Goal: Communication & Community: Participate in discussion

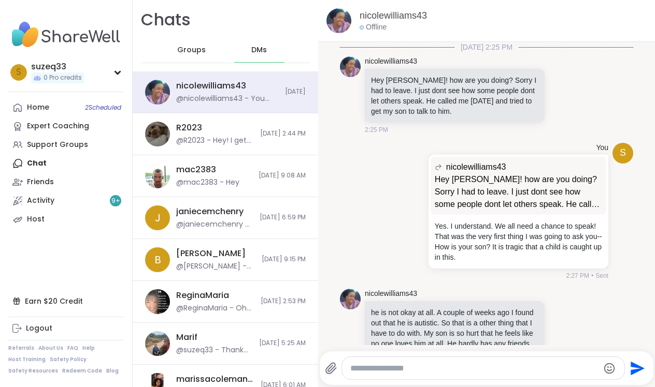
scroll to position [1058, 0]
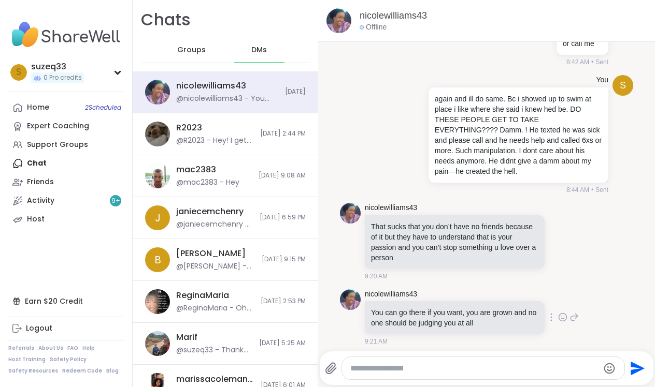
click at [576, 314] on icon at bounding box center [573, 317] width 7 height 7
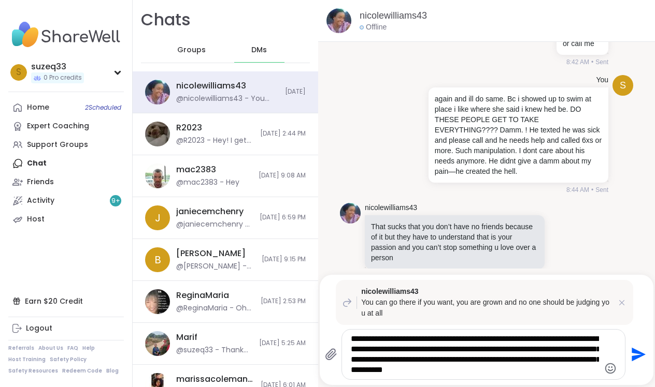
type textarea "**********"
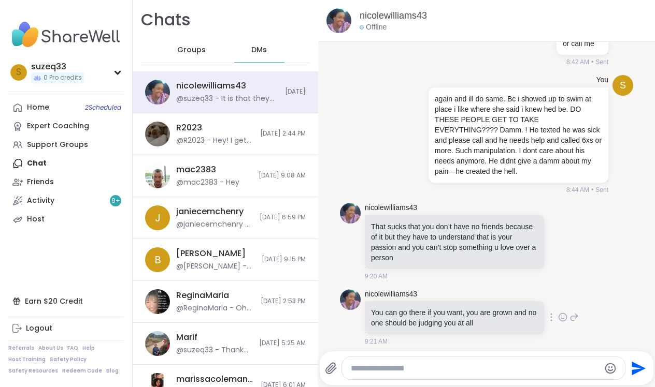
scroll to position [1212, 0]
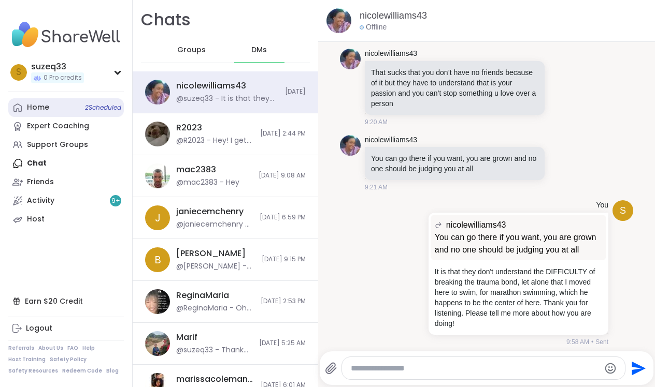
click at [35, 103] on div "Home 2 Scheduled" at bounding box center [38, 108] width 22 height 10
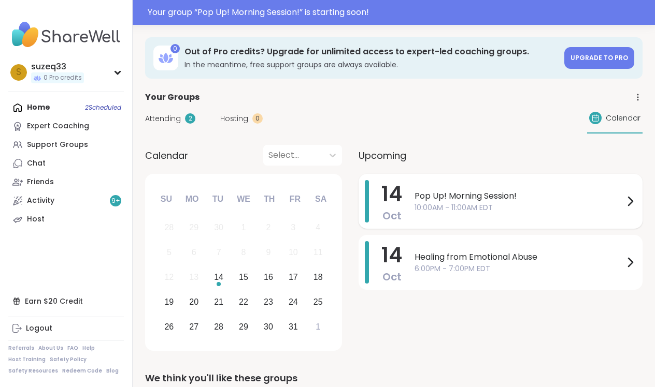
click at [501, 201] on span "Pop Up! Morning Session!" at bounding box center [518, 196] width 209 height 12
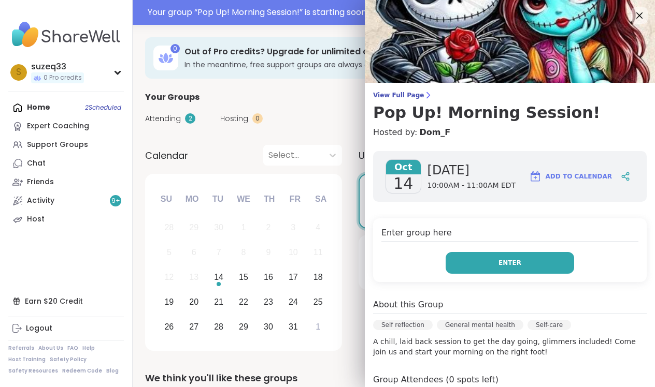
click at [511, 262] on span "Enter" at bounding box center [509, 262] width 23 height 9
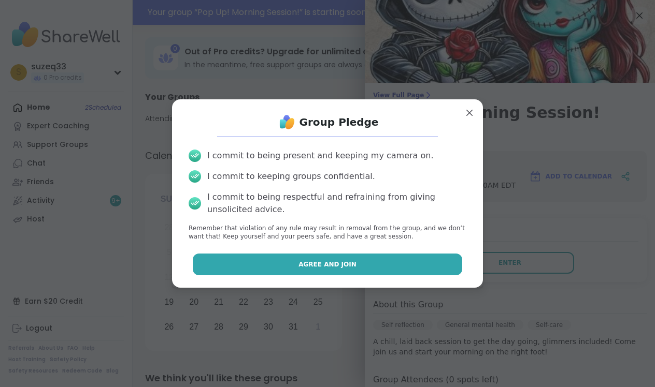
click at [420, 263] on button "Agree and Join" at bounding box center [328, 265] width 270 height 22
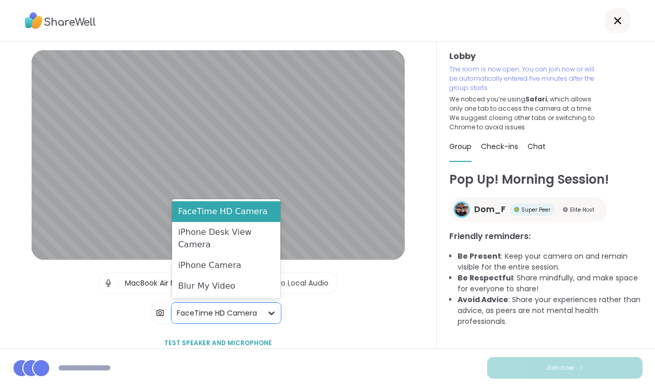
click at [268, 314] on icon at bounding box center [271, 313] width 10 height 10
click at [259, 290] on div "Blur My Video" at bounding box center [226, 286] width 108 height 21
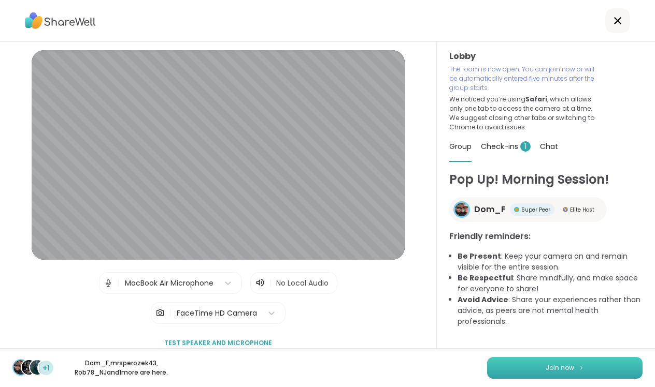
click at [572, 366] on span "Join now" at bounding box center [559, 368] width 28 height 9
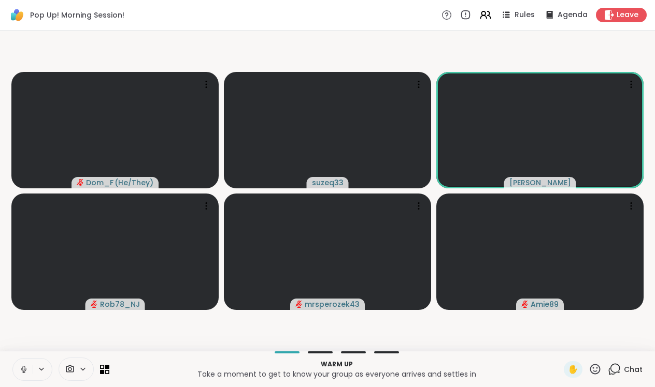
click at [26, 369] on icon at bounding box center [23, 369] width 9 height 9
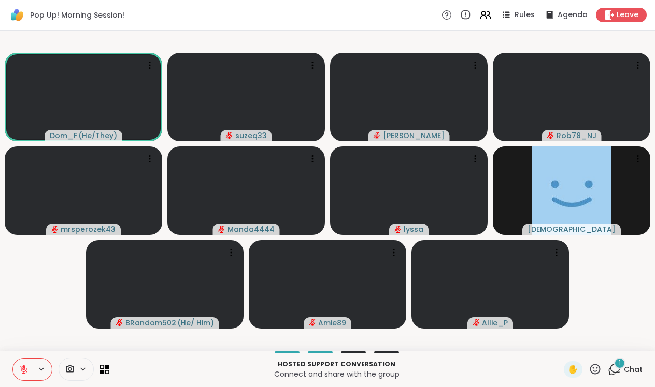
click at [616, 366] on div "1" at bounding box center [619, 363] width 11 height 11
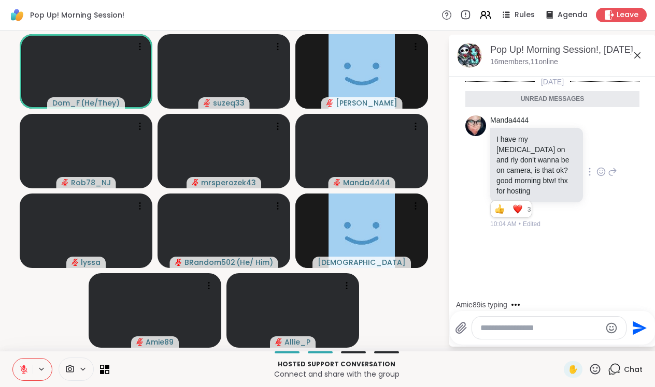
click at [602, 167] on icon at bounding box center [600, 172] width 9 height 10
click at [518, 151] on div "Select Reaction: Heart" at bounding box center [518, 155] width 9 height 9
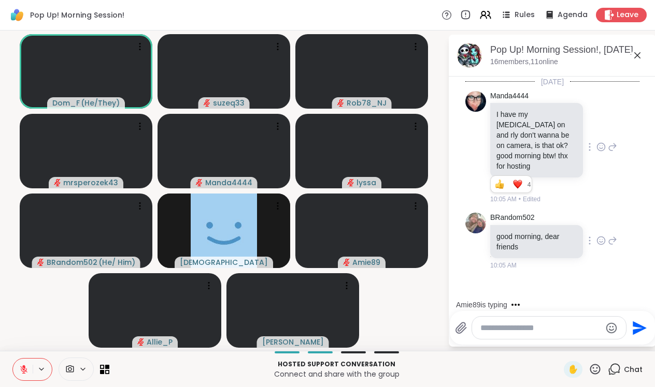
click at [602, 242] on icon at bounding box center [600, 242] width 3 height 1
click at [521, 220] on div "Select Reaction: Heart" at bounding box center [518, 224] width 9 height 9
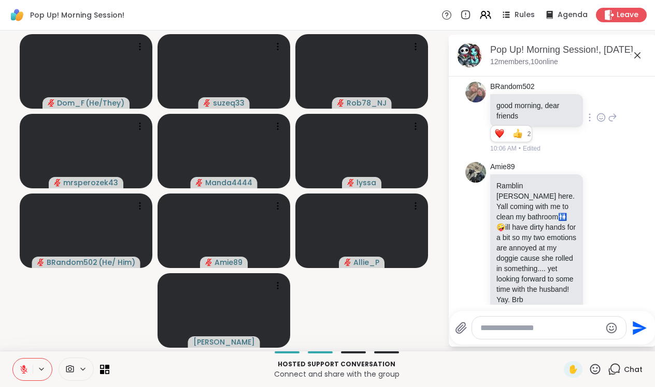
click at [27, 364] on button at bounding box center [23, 370] width 20 height 22
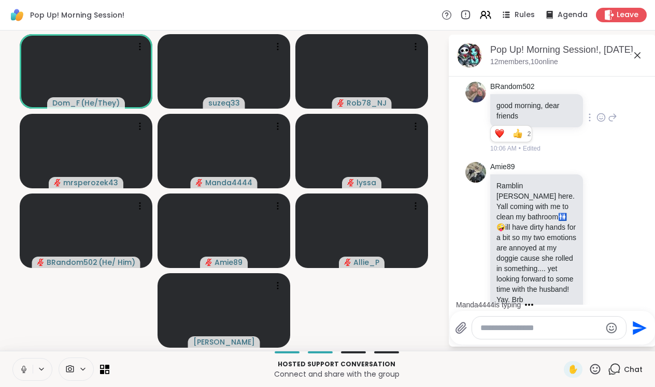
click at [26, 367] on icon at bounding box center [23, 369] width 9 height 9
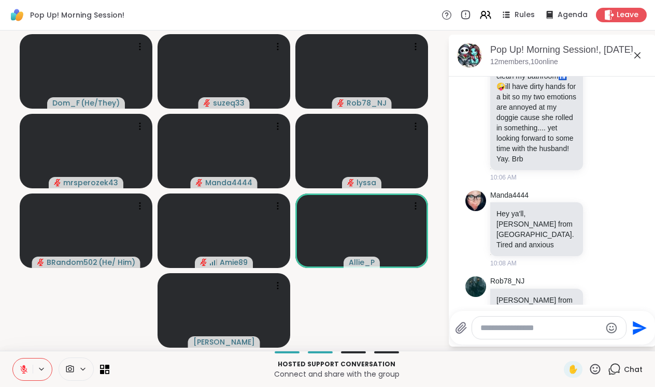
scroll to position [286, 0]
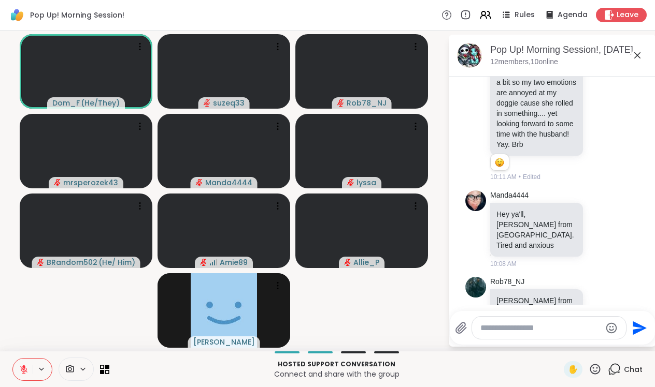
click at [602, 313] on icon at bounding box center [600, 318] width 9 height 10
click at [542, 297] on div "Select Reaction: Sad" at bounding box center [541, 301] width 9 height 9
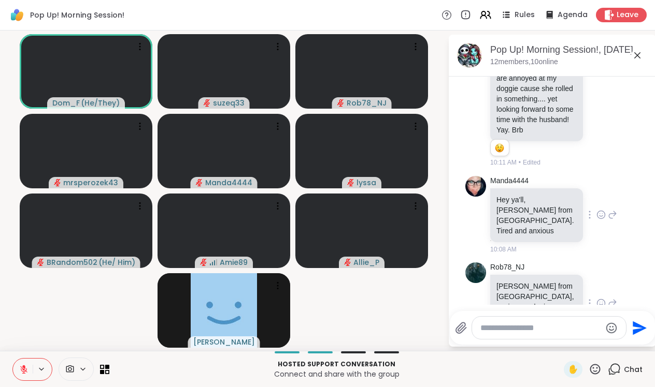
click at [602, 210] on icon at bounding box center [600, 215] width 9 height 10
click at [543, 194] on div "Select Reaction: Sad" at bounding box center [541, 198] width 9 height 9
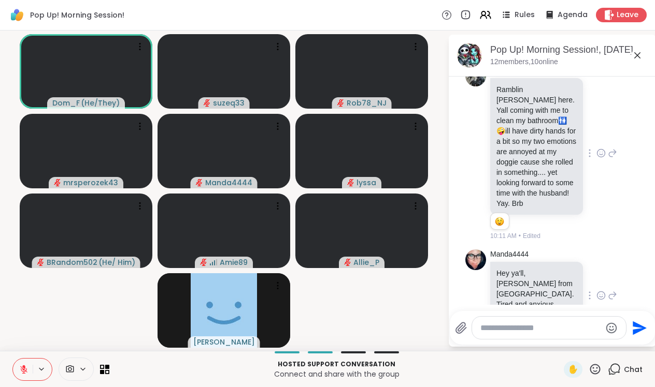
scroll to position [225, 0]
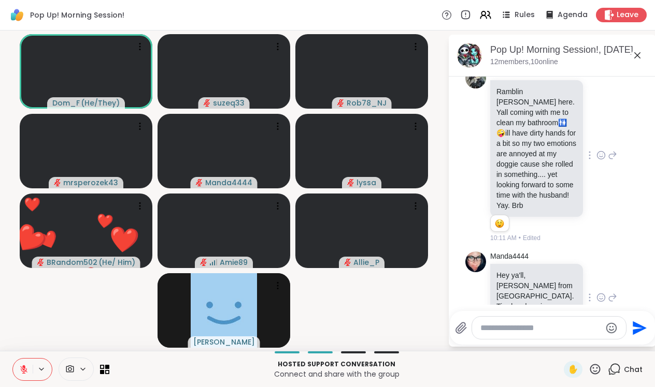
click at [600, 150] on icon at bounding box center [600, 155] width 9 height 10
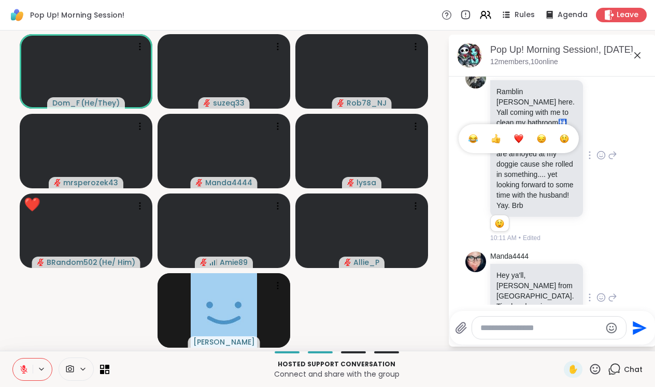
click at [496, 134] on div "Select Reaction: Thumbs up" at bounding box center [495, 138] width 9 height 9
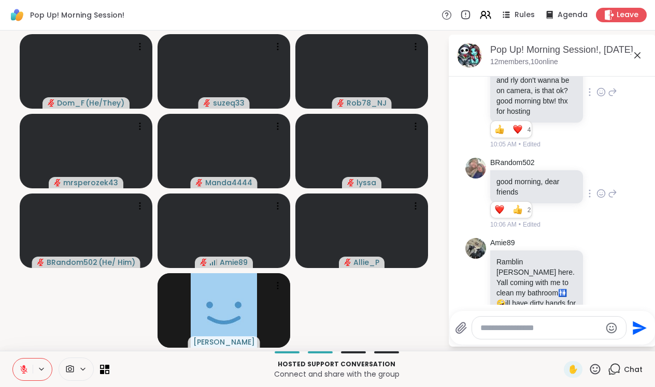
scroll to position [54, 0]
click at [602, 189] on icon at bounding box center [600, 194] width 9 height 10
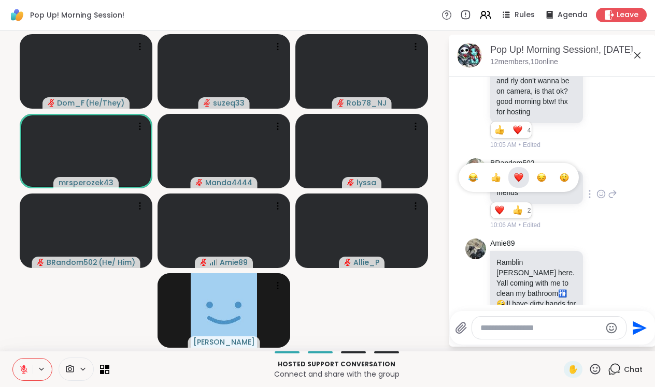
click at [521, 173] on div "Select Reaction: Heart" at bounding box center [518, 177] width 9 height 9
click at [602, 189] on icon at bounding box center [600, 194] width 9 height 10
click at [519, 173] on div "Select Reaction: Heart" at bounding box center [518, 177] width 9 height 9
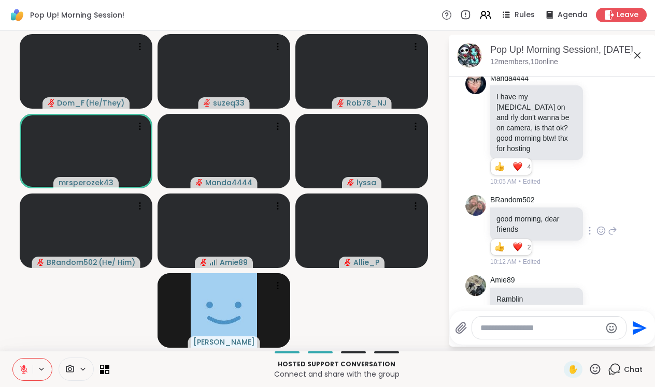
scroll to position [5, 0]
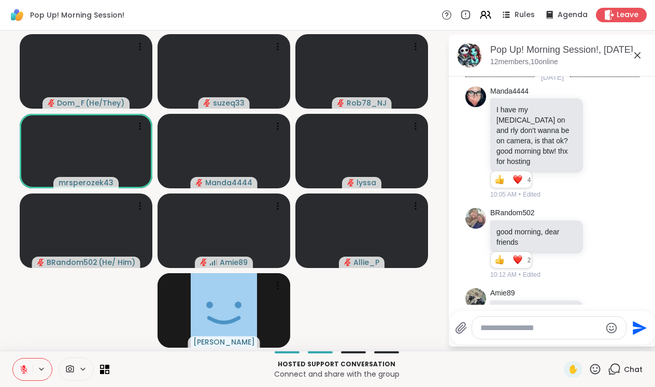
click at [600, 137] on icon at bounding box center [600, 142] width 9 height 10
click at [597, 162] on div "Manda4444 I have my [MEDICAL_DATA] on and rly don't wanna be on camera, is that…" at bounding box center [553, 142] width 127 height 113
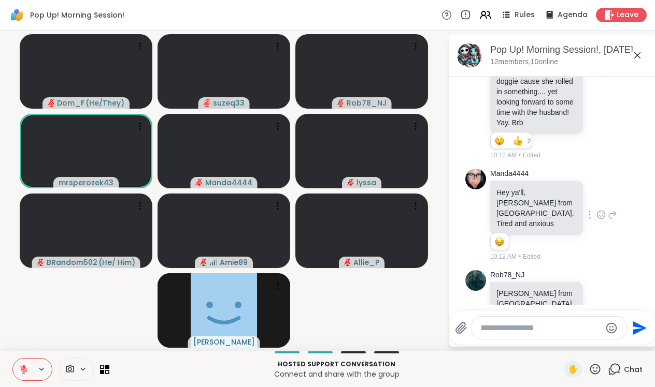
scroll to position [315, 0]
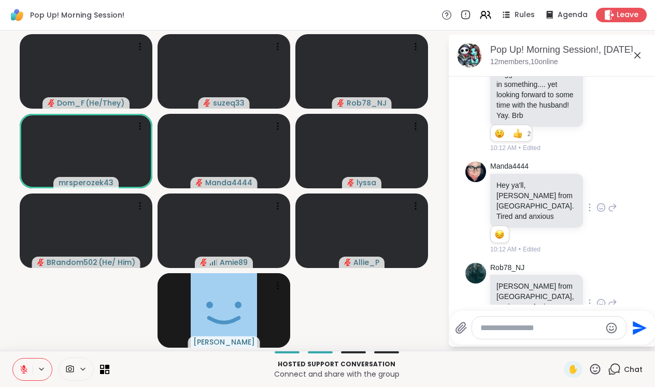
click at [602, 302] on icon at bounding box center [602, 302] width 0 height 0
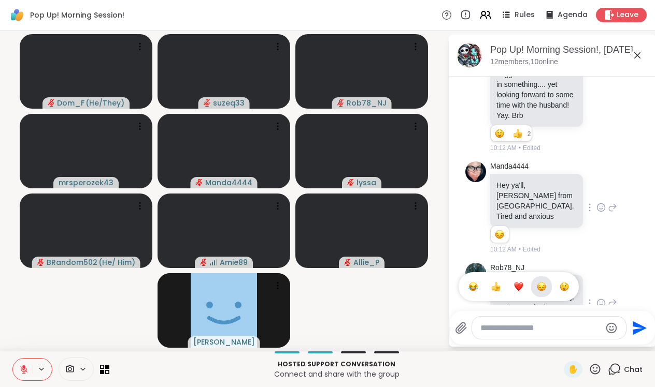
click at [585, 319] on div "5 5 5" at bounding box center [537, 328] width 95 height 18
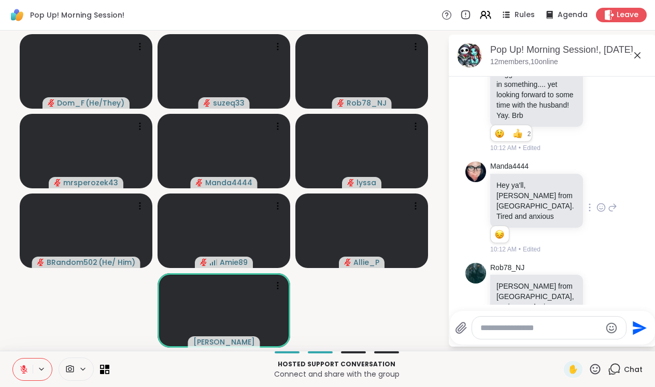
click at [27, 370] on icon at bounding box center [23, 369] width 9 height 9
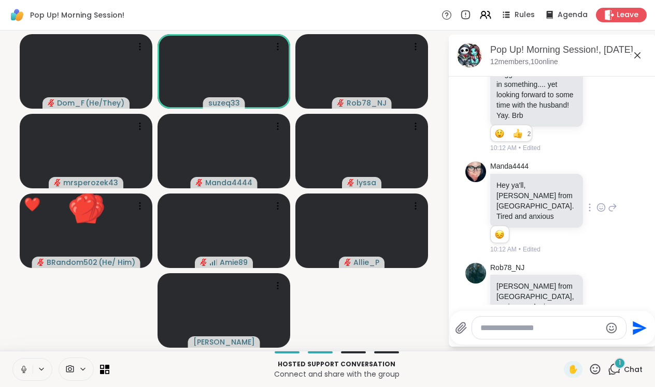
scroll to position [439, 0]
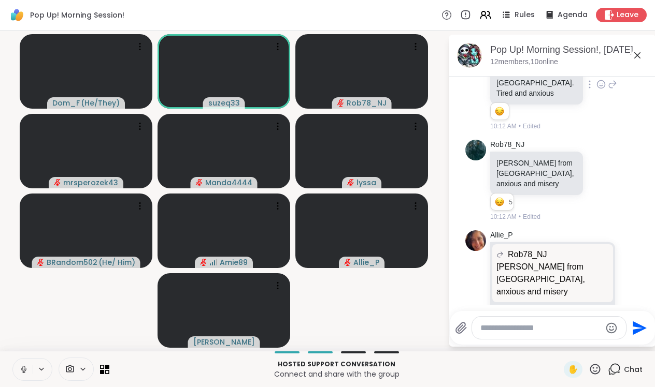
click at [25, 368] on icon at bounding box center [23, 369] width 9 height 9
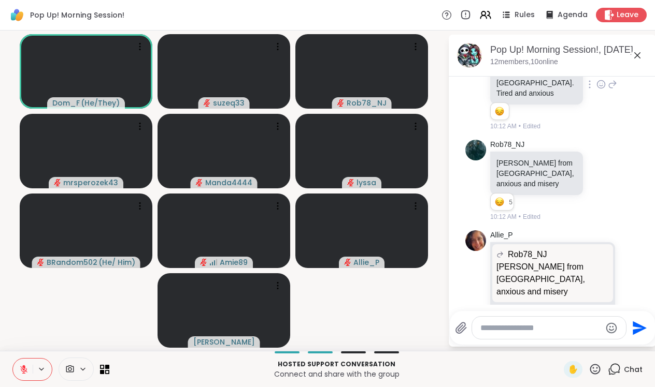
click at [24, 369] on icon at bounding box center [23, 369] width 7 height 7
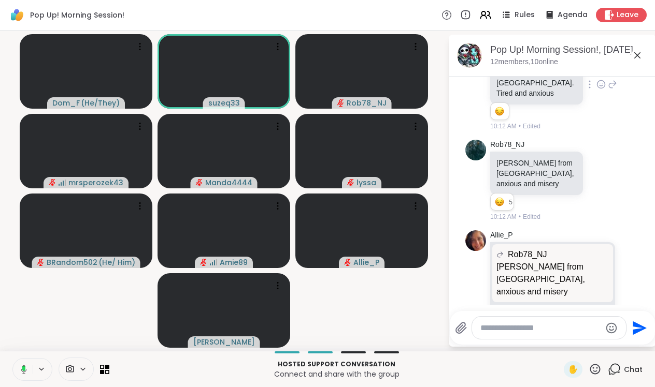
click at [23, 370] on rect at bounding box center [23, 369] width 3 height 5
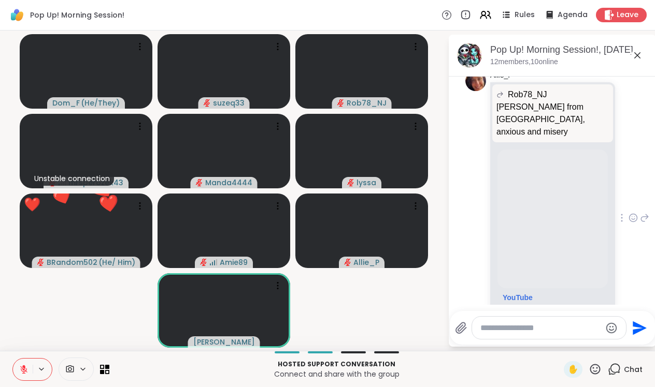
scroll to position [616, 0]
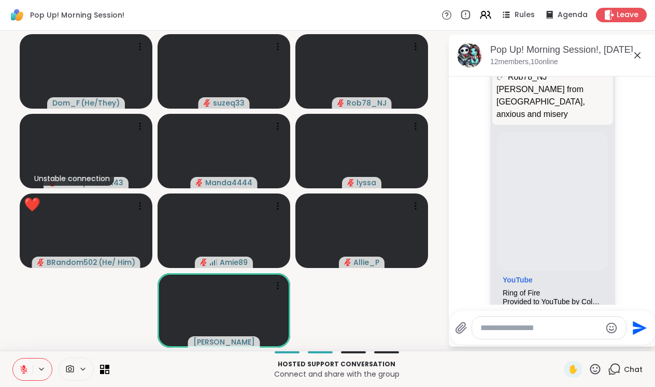
click at [595, 368] on icon at bounding box center [594, 369] width 13 height 13
click at [565, 343] on span "❤️" at bounding box center [564, 342] width 10 height 12
click at [507, 326] on textarea "Type your message" at bounding box center [540, 328] width 121 height 10
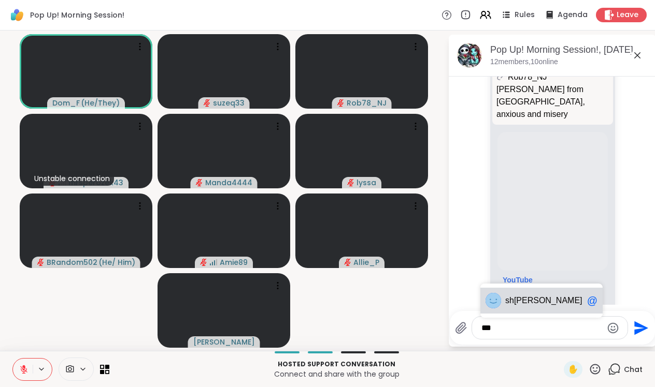
click at [548, 300] on span "[PERSON_NAME]" at bounding box center [548, 301] width 68 height 10
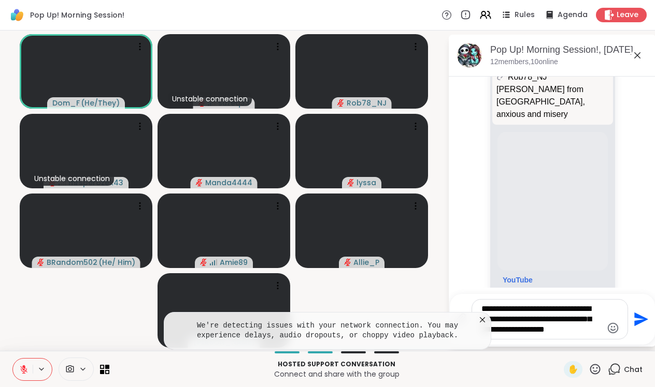
type textarea "**********"
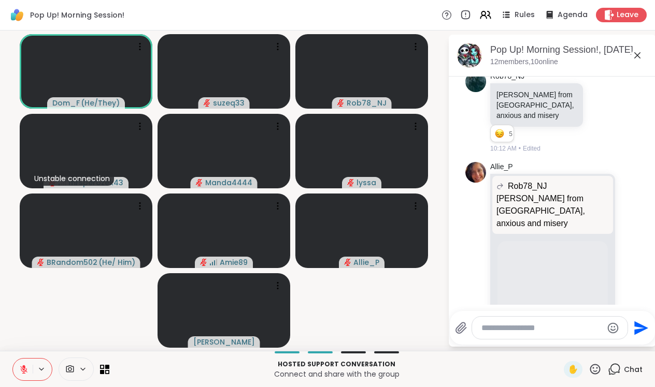
scroll to position [511, 0]
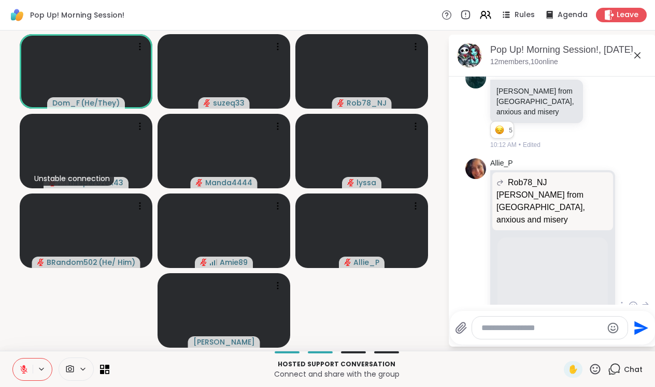
click at [631, 301] on icon at bounding box center [632, 306] width 9 height 10
click at [633, 207] on div "Allie_P Rob78_NJ [PERSON_NAME] from NJ, anxious and misery [PERSON_NAME] from N…" at bounding box center [552, 306] width 174 height 305
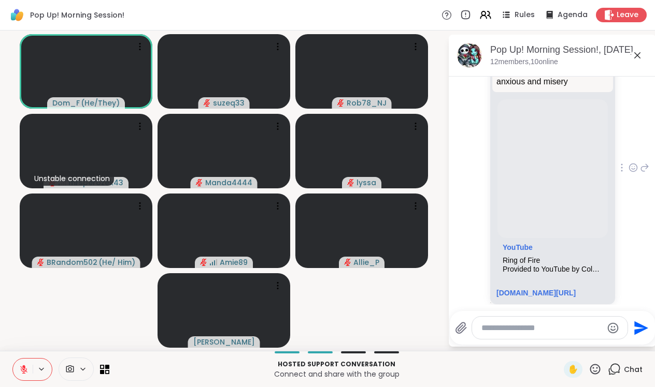
scroll to position [702, 0]
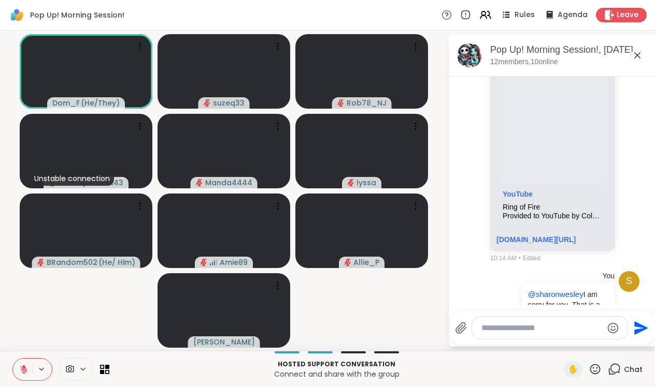
click at [494, 330] on textarea "Type your message" at bounding box center [541, 328] width 121 height 10
type textarea "**********"
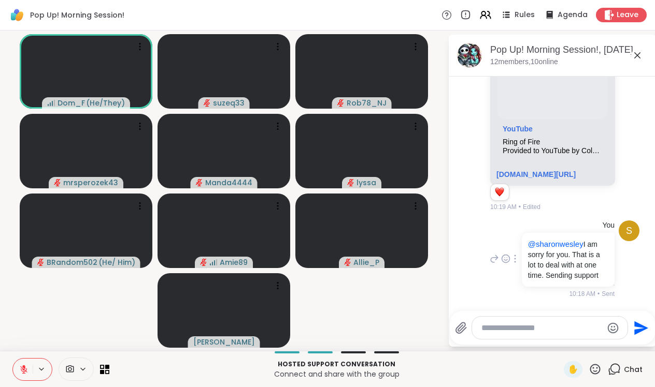
scroll to position [868, 0]
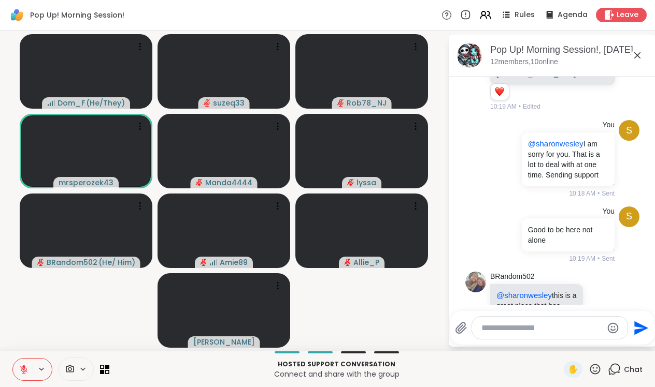
click at [604, 306] on icon at bounding box center [600, 311] width 9 height 10
click at [519, 290] on div "Select Reaction: Heart" at bounding box center [518, 294] width 9 height 9
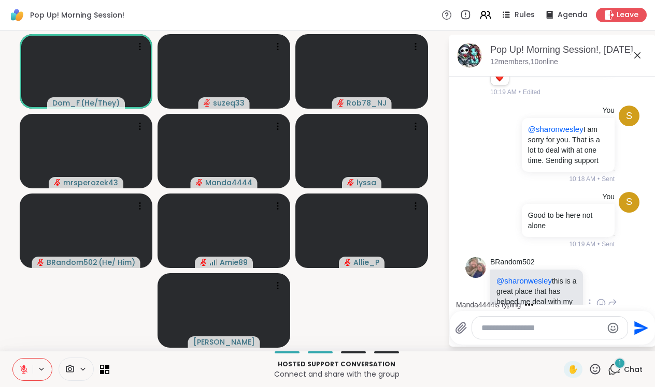
scroll to position [1008, 0]
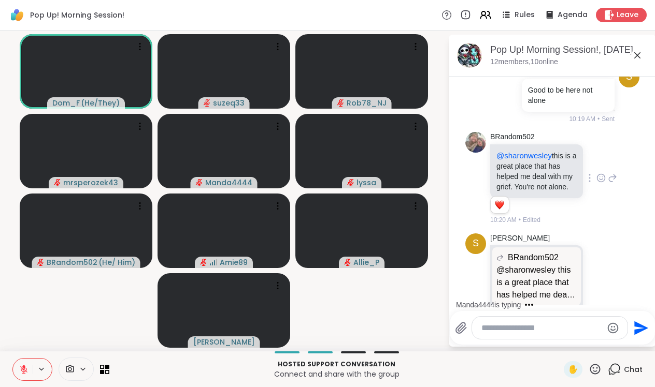
click at [22, 367] on icon at bounding box center [23, 369] width 9 height 9
click at [24, 370] on icon at bounding box center [23, 368] width 3 height 5
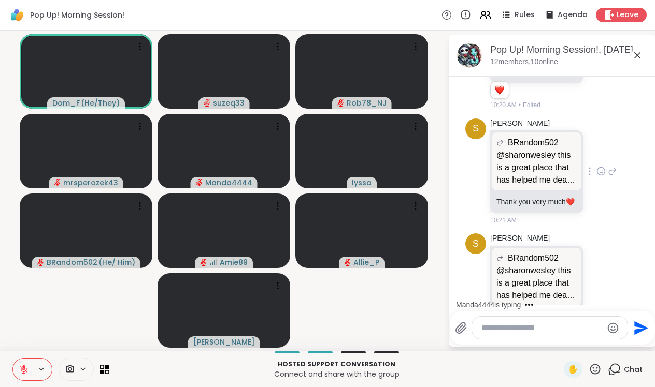
scroll to position [1250, 0]
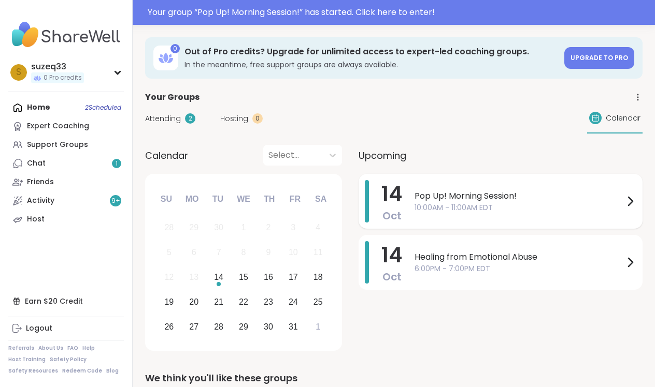
click at [483, 200] on span "Pop Up! Morning Session!" at bounding box center [518, 196] width 209 height 12
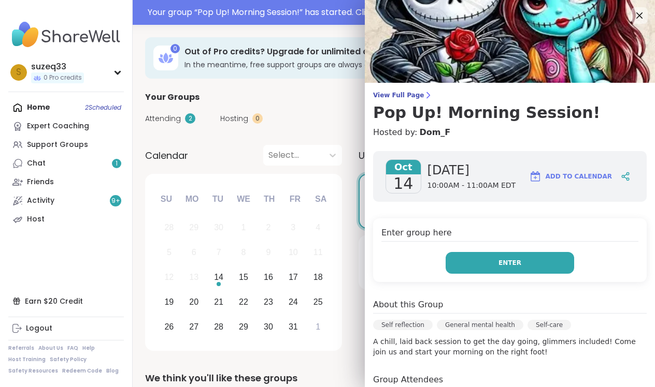
click at [497, 258] on button "Enter" at bounding box center [509, 263] width 128 height 22
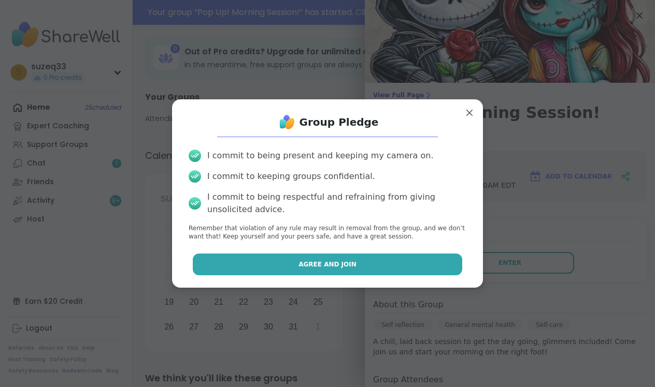
click at [395, 259] on button "Agree and Join" at bounding box center [328, 265] width 270 height 22
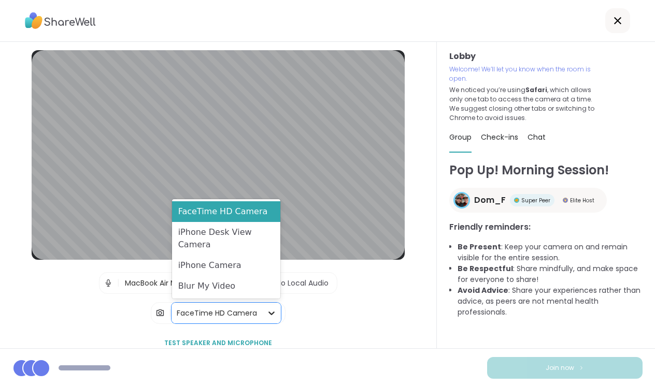
click at [269, 309] on icon at bounding box center [271, 313] width 10 height 10
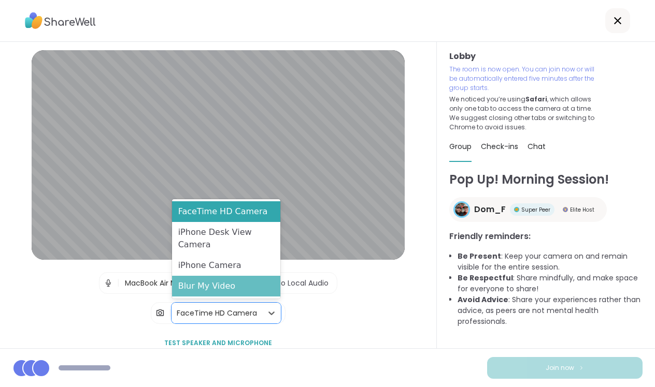
click at [260, 288] on div "Blur My Video" at bounding box center [226, 286] width 108 height 21
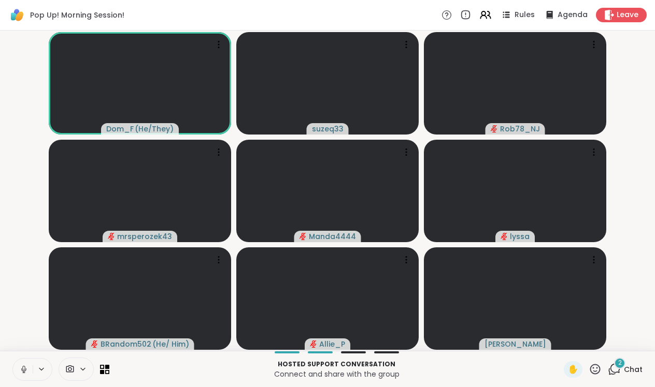
click at [26, 370] on icon at bounding box center [23, 369] width 5 height 3
click at [619, 367] on span "2" at bounding box center [620, 363] width 4 height 9
click at [620, 367] on icon at bounding box center [615, 368] width 10 height 9
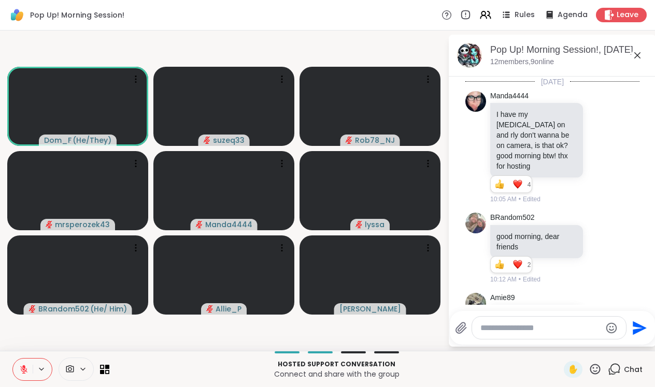
scroll to position [1443, 0]
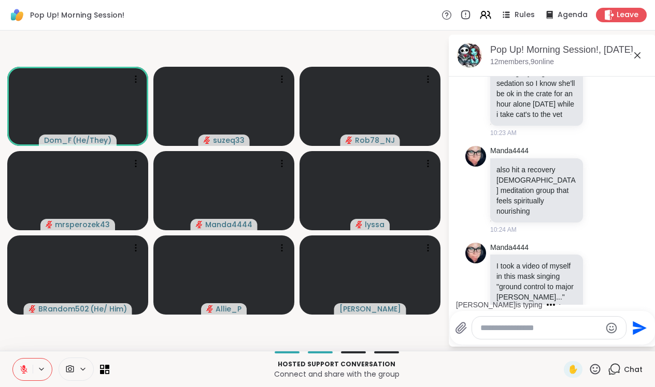
click at [519, 328] on textarea "Type your message" at bounding box center [540, 328] width 121 height 10
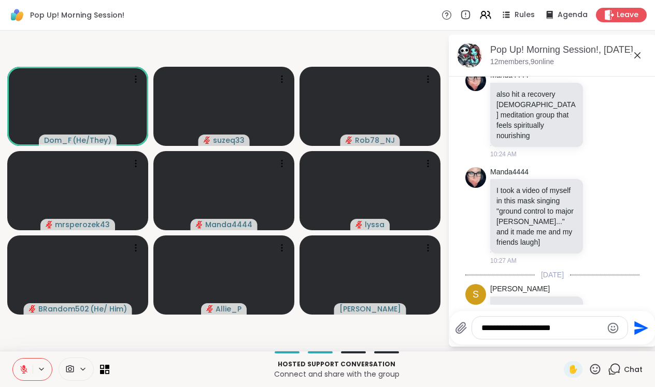
type textarea "**********"
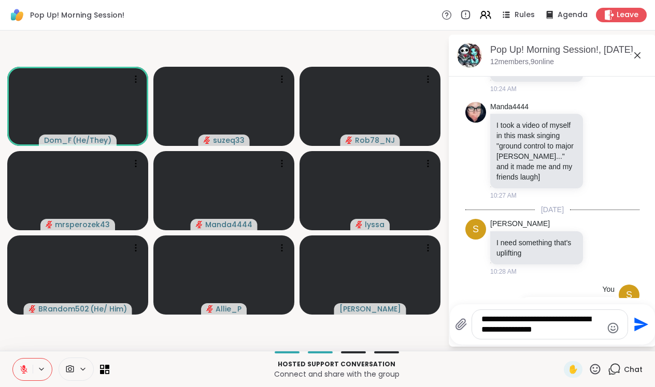
type textarea "**********"
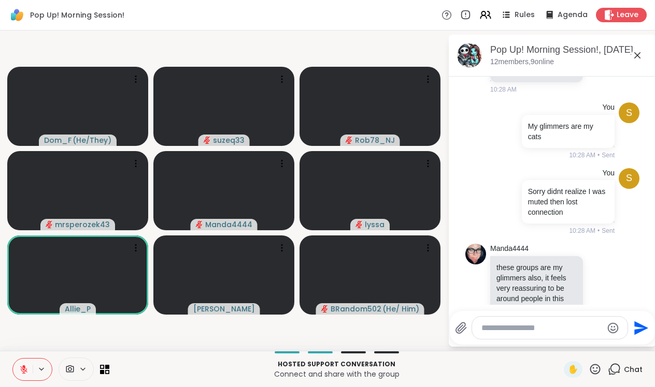
scroll to position [1781, 0]
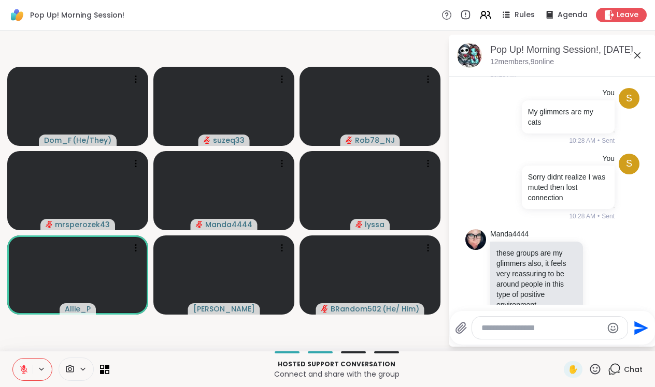
click at [598, 366] on icon at bounding box center [595, 369] width 10 height 10
click at [589, 342] on span "👍" at bounding box center [587, 342] width 10 height 12
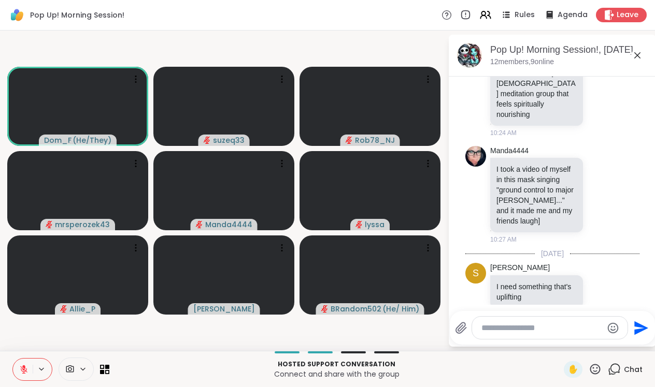
scroll to position [1535, 0]
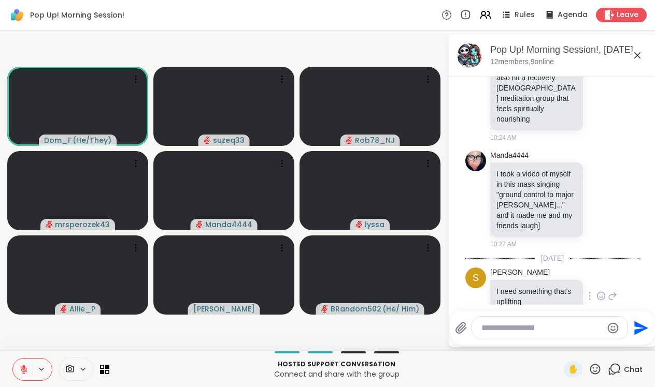
click at [601, 291] on icon at bounding box center [600, 296] width 9 height 10
click at [520, 275] on div "Select Reaction: Heart" at bounding box center [518, 279] width 9 height 9
click at [601, 194] on icon at bounding box center [600, 199] width 9 height 10
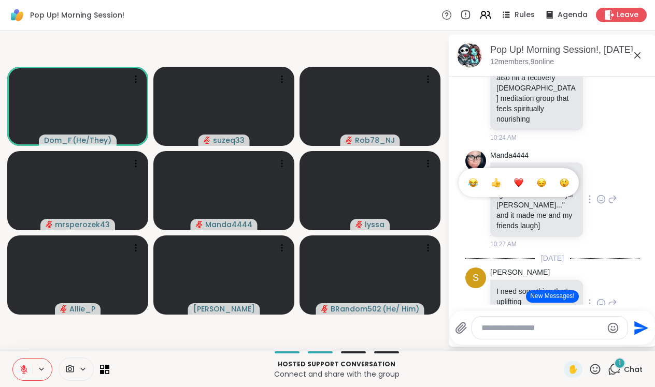
click at [522, 178] on div "Select Reaction: Heart" at bounding box center [518, 182] width 9 height 9
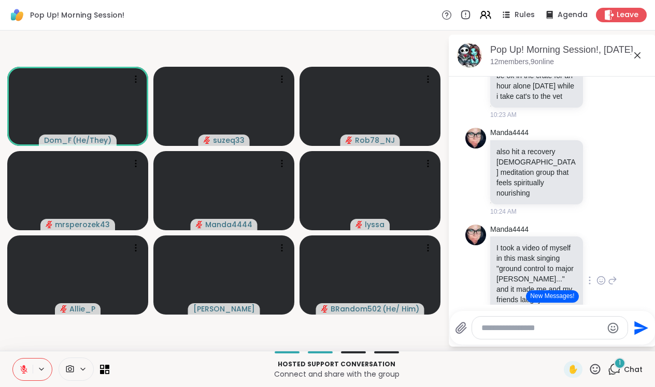
scroll to position [1460, 0]
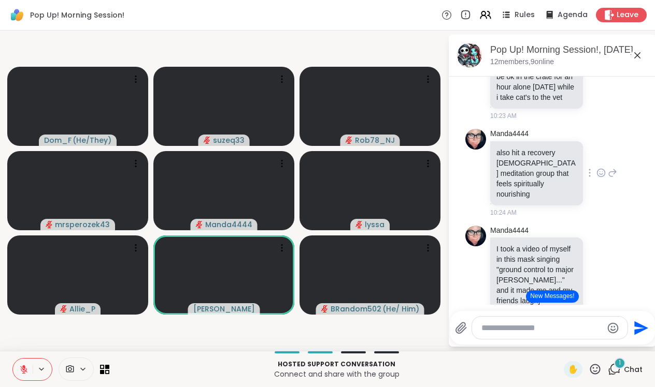
click at [599, 168] on icon at bounding box center [600, 173] width 9 height 10
click at [522, 152] on div "Select Reaction: Heart" at bounding box center [518, 156] width 9 height 9
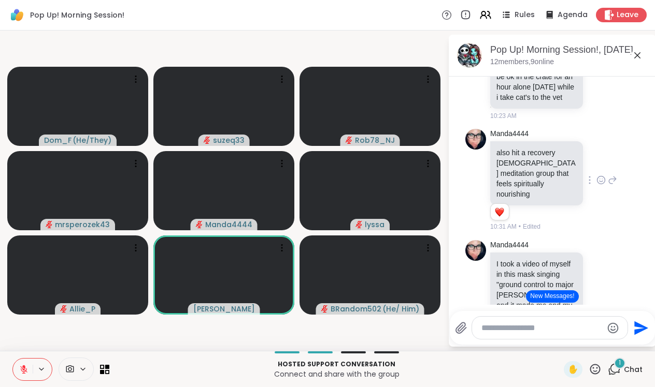
click at [613, 174] on icon at bounding box center [612, 180] width 9 height 12
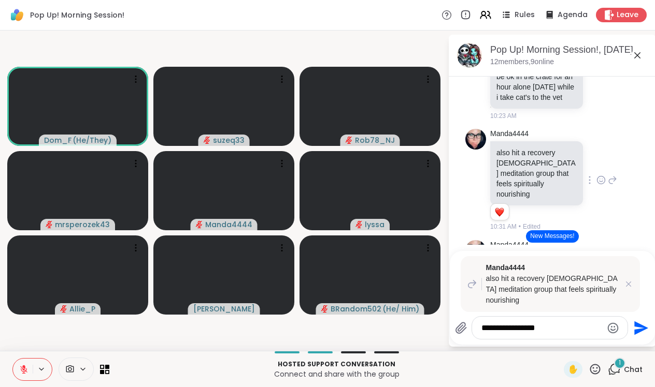
type textarea "**********"
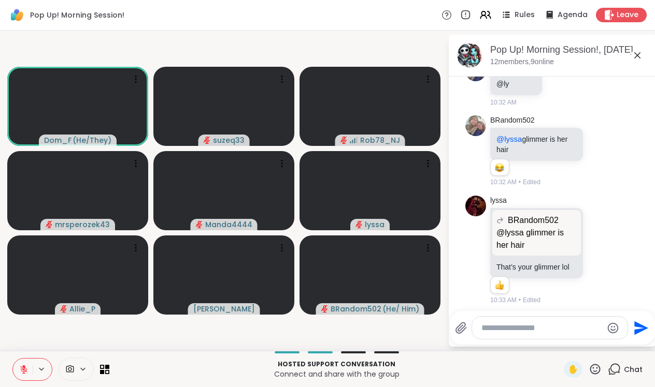
scroll to position [2466, 0]
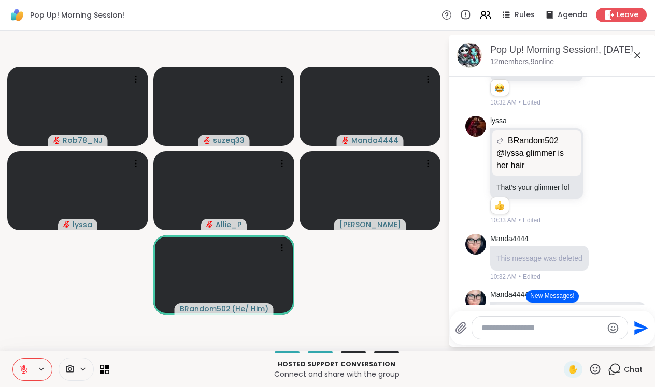
click at [23, 368] on icon at bounding box center [23, 369] width 9 height 9
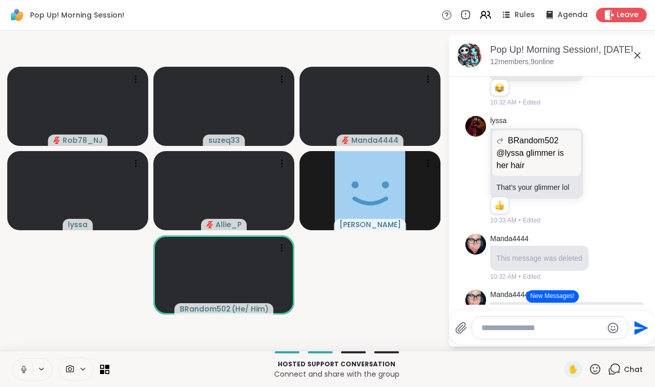
click at [22, 369] on icon at bounding box center [23, 369] width 9 height 9
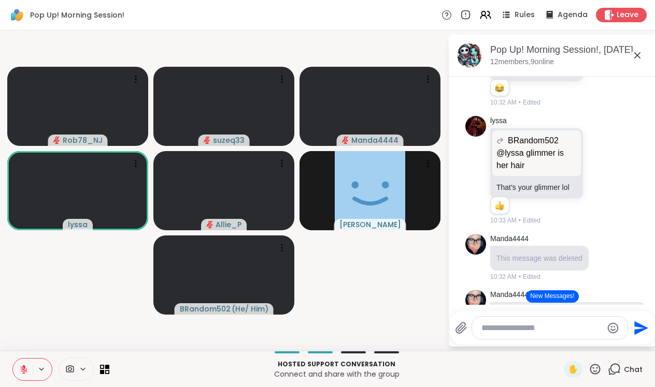
click at [24, 369] on icon at bounding box center [23, 367] width 3 height 4
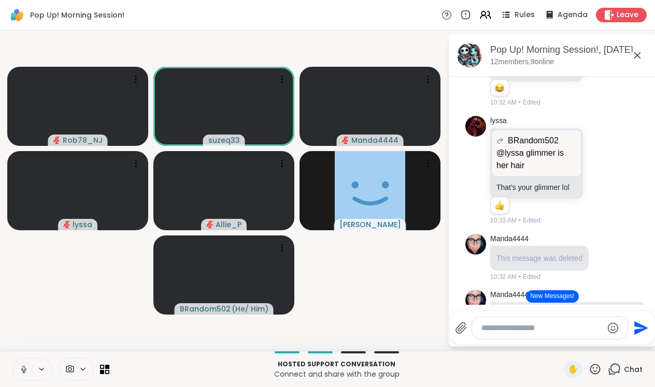
click at [24, 371] on icon at bounding box center [23, 369] width 5 height 3
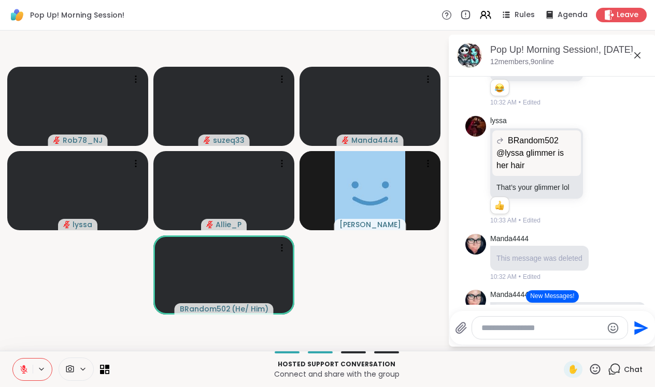
click at [24, 368] on icon at bounding box center [23, 367] width 3 height 4
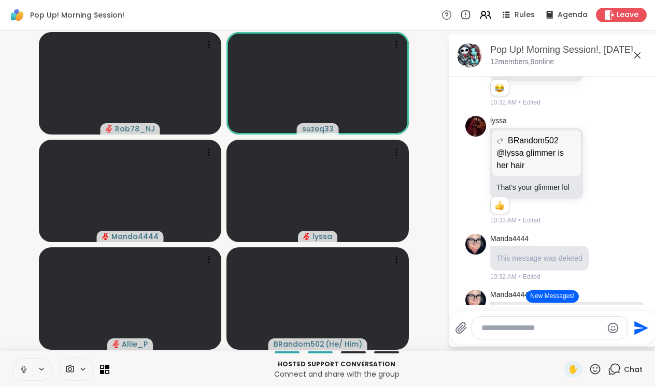
click at [25, 371] on icon at bounding box center [23, 369] width 9 height 9
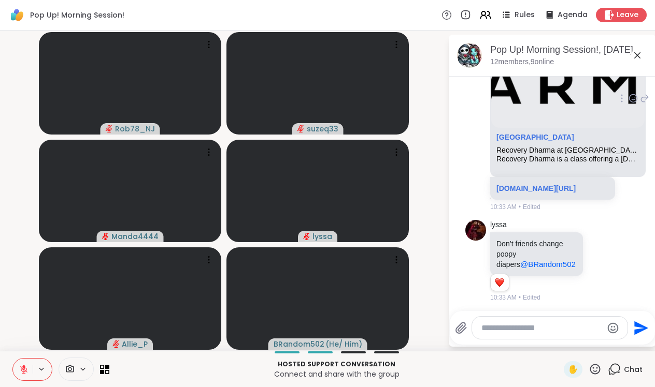
scroll to position [2905, 0]
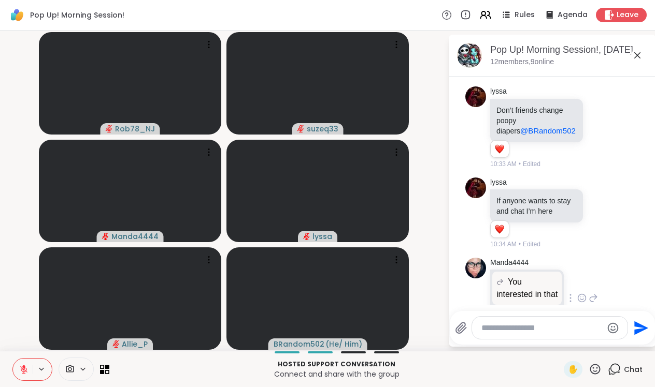
click at [585, 293] on icon at bounding box center [581, 298] width 9 height 10
click at [584, 277] on div "Select Reaction: Heart" at bounding box center [581, 281] width 9 height 9
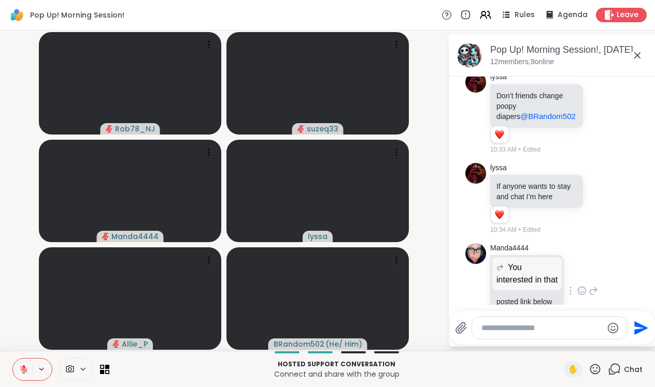
click at [496, 321] on div at bounding box center [549, 328] width 155 height 22
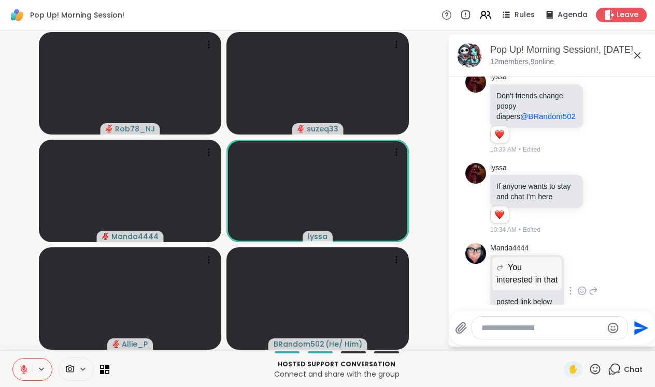
click at [485, 325] on textarea "Type your message" at bounding box center [541, 328] width 121 height 10
click at [597, 275] on div "Manda4444 You interested in that interested in that posted link below 1 1 10:38…" at bounding box center [544, 291] width 108 height 97
click at [24, 367] on icon at bounding box center [23, 367] width 3 height 4
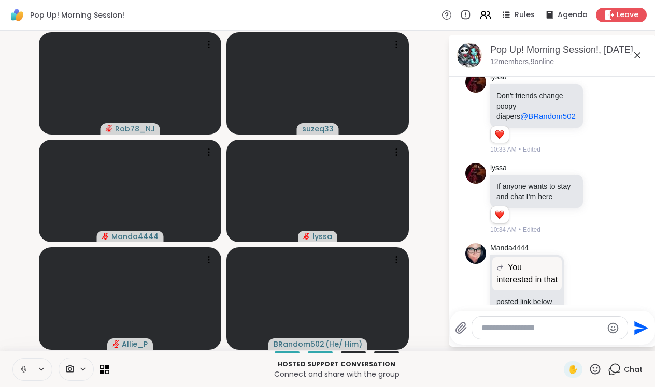
click at [25, 370] on icon at bounding box center [23, 369] width 9 height 9
click at [21, 373] on icon at bounding box center [23, 369] width 9 height 9
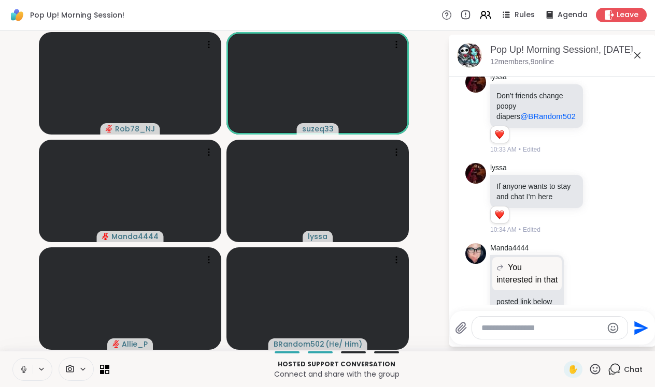
click at [25, 368] on icon at bounding box center [23, 369] width 9 height 9
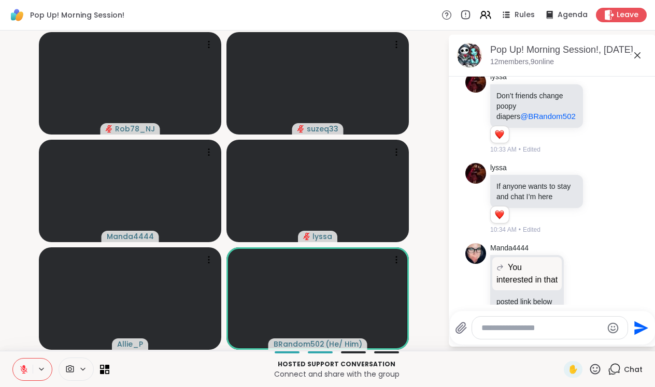
click at [498, 327] on textarea "Type your message" at bounding box center [541, 328] width 121 height 10
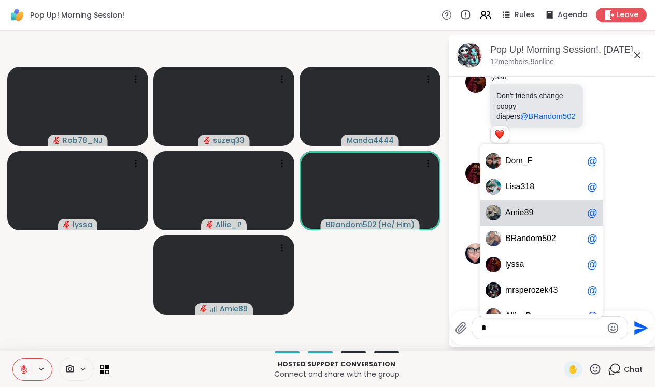
scroll to position [16, 0]
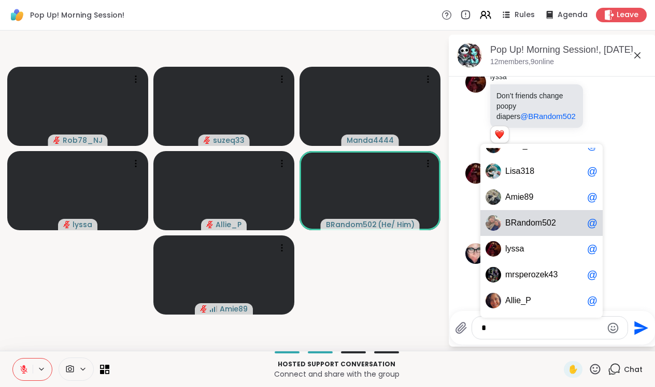
type textarea "*"
click at [642, 258] on li "Manda4444 You interested in that interested in that posted link below 1 1 10:38…" at bounding box center [552, 291] width 188 height 105
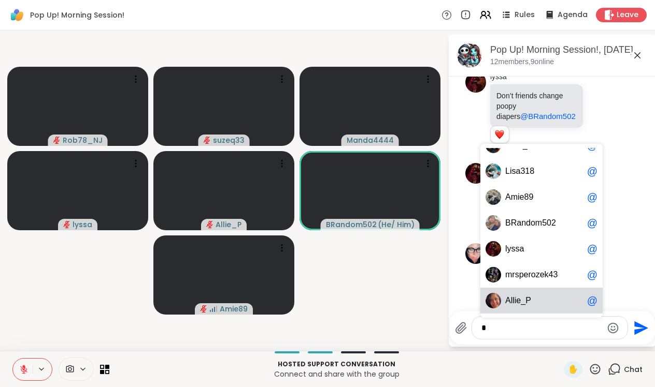
click at [501, 329] on textarea "*" at bounding box center [541, 328] width 121 height 10
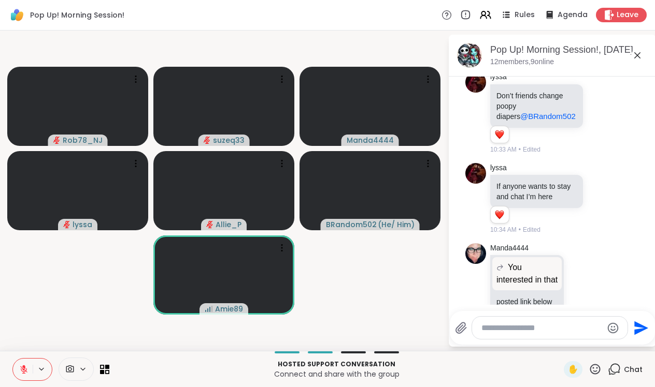
click at [25, 368] on icon at bounding box center [23, 369] width 9 height 9
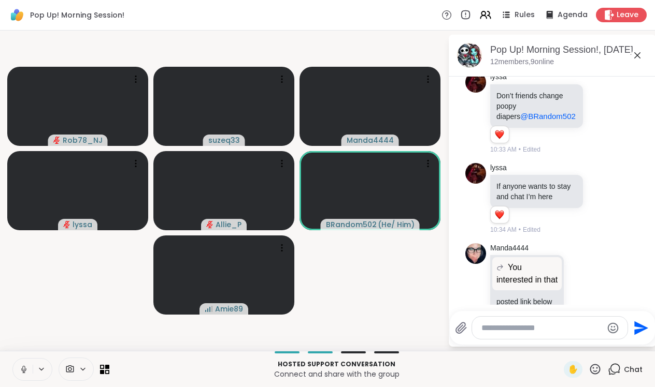
click at [24, 370] on icon at bounding box center [23, 369] width 9 height 9
click at [500, 333] on textarea "Type your message" at bounding box center [541, 328] width 121 height 10
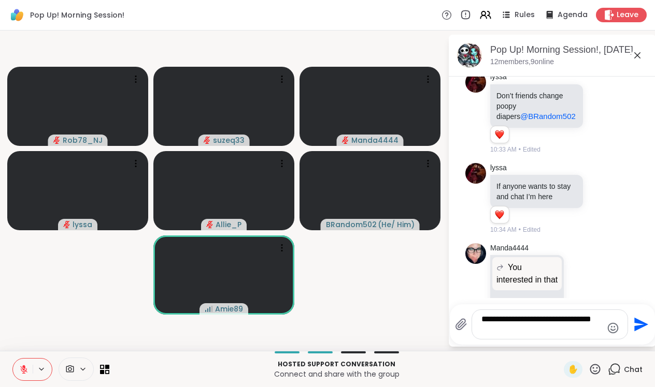
type textarea "**********"
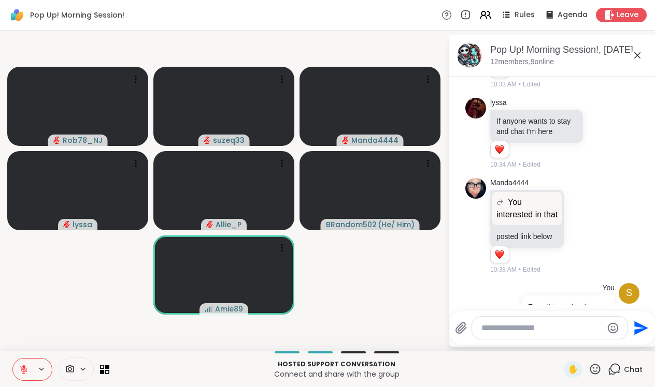
click at [593, 368] on icon at bounding box center [594, 369] width 13 height 13
click at [587, 340] on span "👍" at bounding box center [587, 342] width 10 height 12
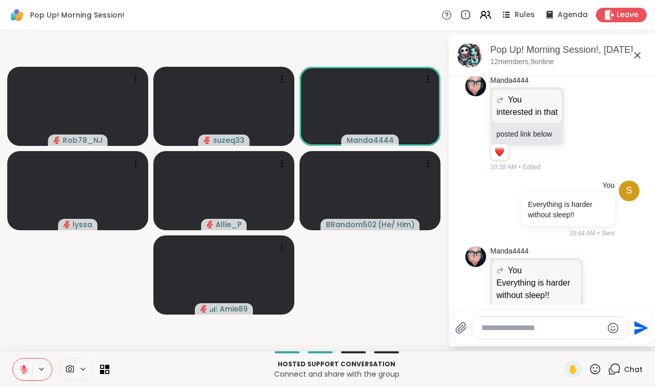
click at [596, 369] on icon at bounding box center [594, 369] width 13 height 13
click at [515, 365] on p "Hosted support conversation" at bounding box center [336, 364] width 442 height 9
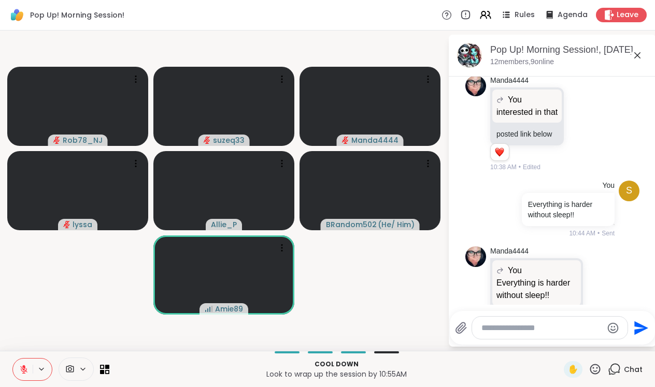
click at [496, 326] on textarea "Type your message" at bounding box center [541, 328] width 121 height 10
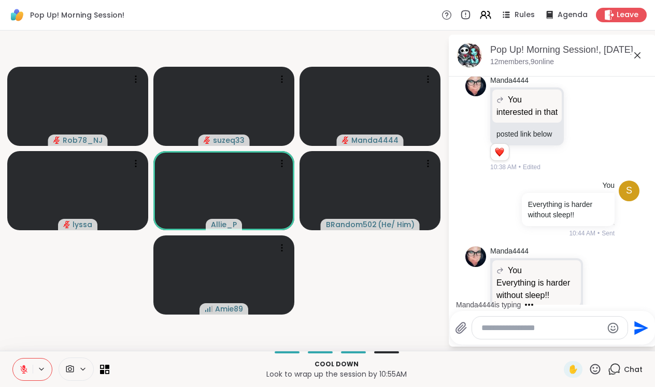
scroll to position [3152, 0]
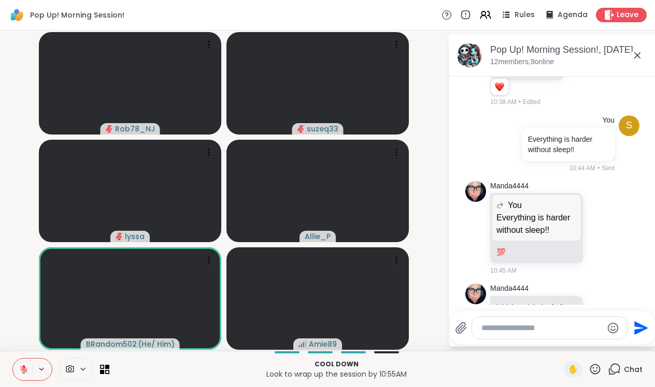
click at [601, 307] on icon at bounding box center [600, 312] width 9 height 10
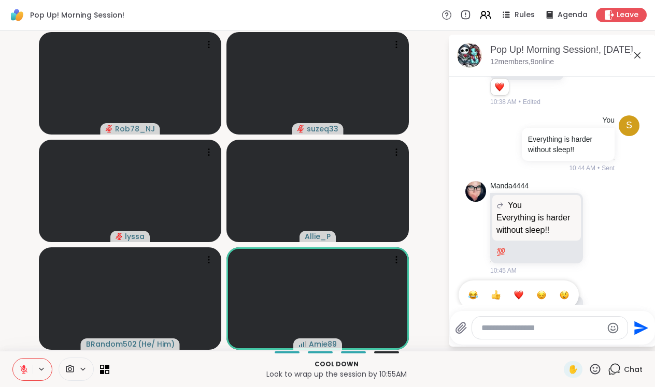
click at [522, 291] on div "Select Reaction: Heart" at bounding box center [518, 295] width 9 height 9
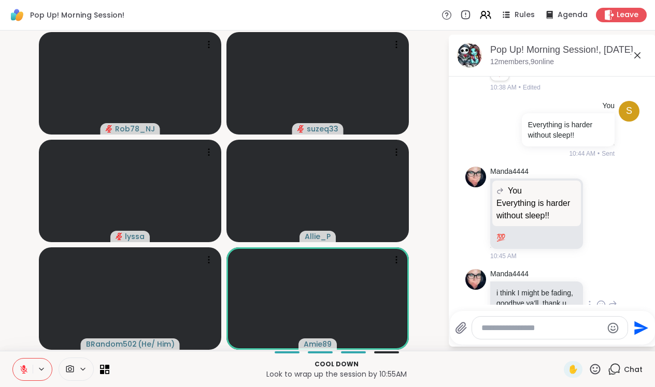
click at [495, 327] on textarea "Type your message" at bounding box center [541, 328] width 121 height 10
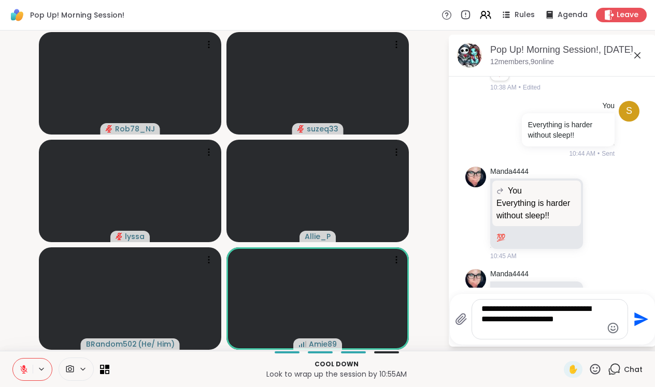
type textarea "**********"
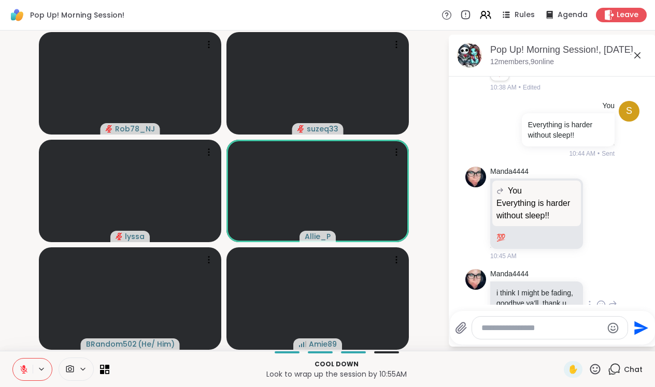
scroll to position [3242, 0]
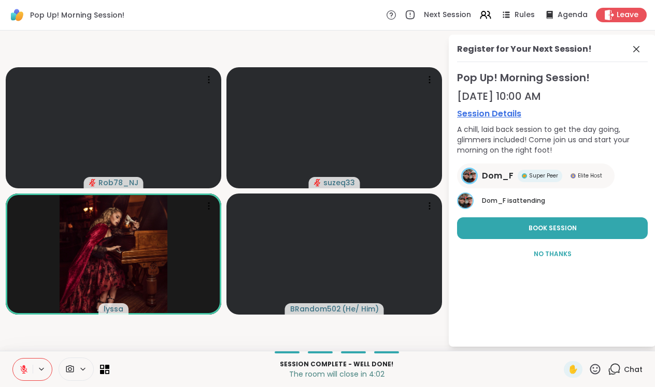
click at [26, 370] on icon at bounding box center [23, 369] width 7 height 7
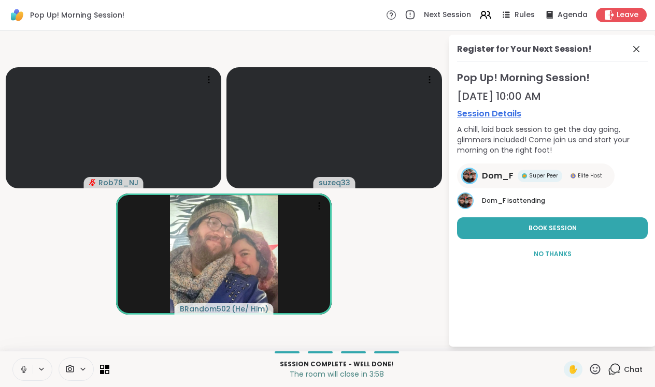
click at [25, 370] on icon at bounding box center [23, 369] width 9 height 9
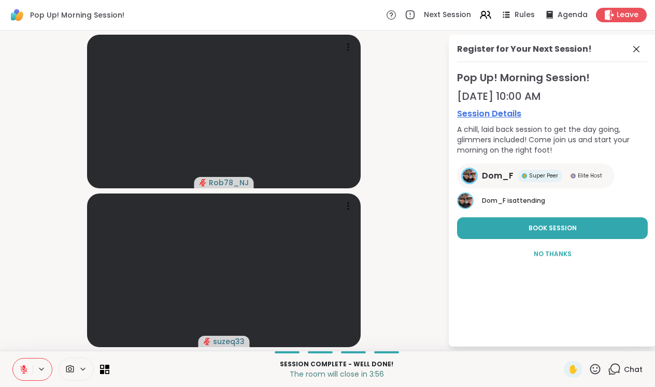
click at [613, 367] on icon at bounding box center [614, 369] width 13 height 13
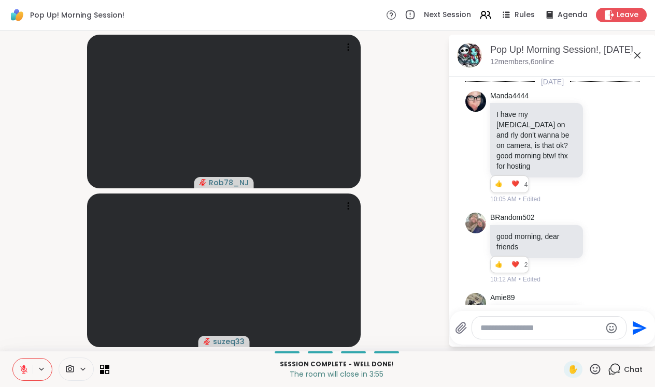
scroll to position [3232, 0]
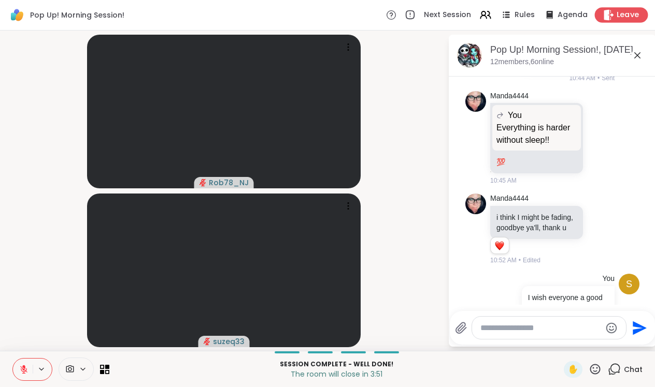
click at [624, 12] on span "Leave" at bounding box center [627, 15] width 23 height 11
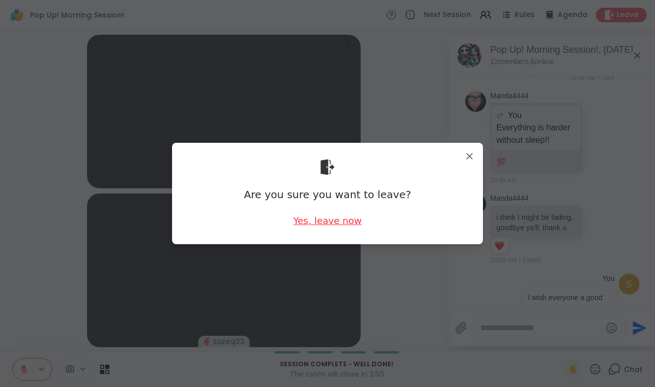
click at [336, 220] on div "Yes, leave now" at bounding box center [327, 220] width 68 height 13
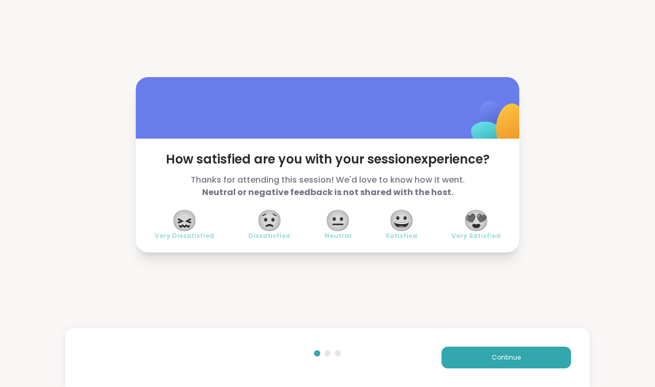
click at [403, 221] on span "😀" at bounding box center [401, 220] width 26 height 19
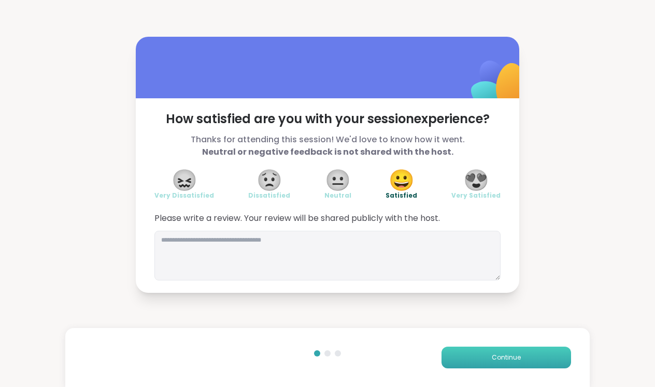
click at [479, 353] on button "Continue" at bounding box center [505, 358] width 129 height 22
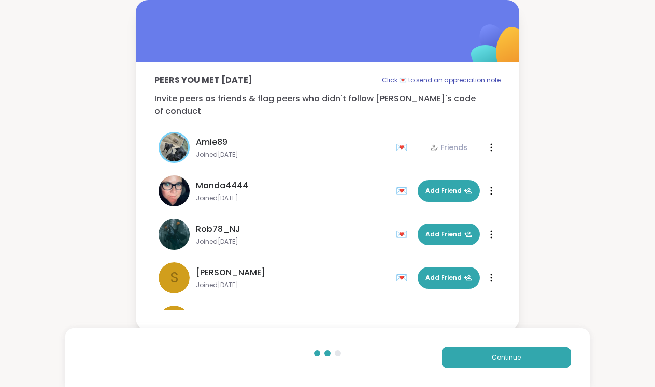
scroll to position [214, 0]
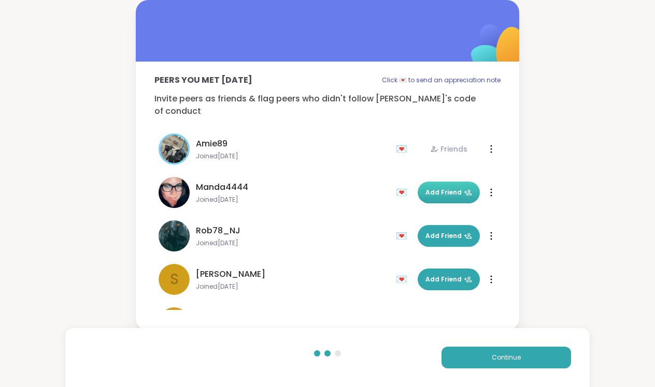
click at [456, 188] on span "Add Friend" at bounding box center [448, 192] width 47 height 9
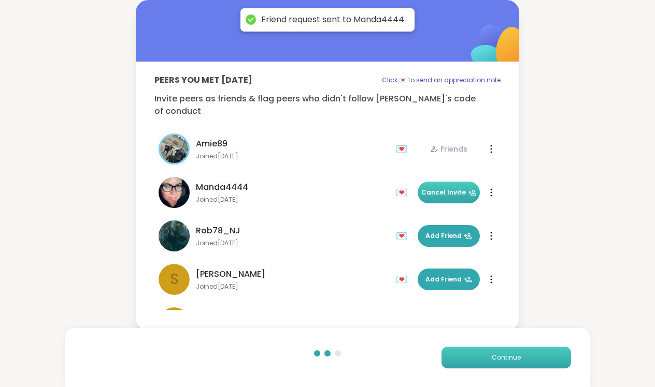
click at [513, 354] on span "Continue" at bounding box center [506, 357] width 29 height 9
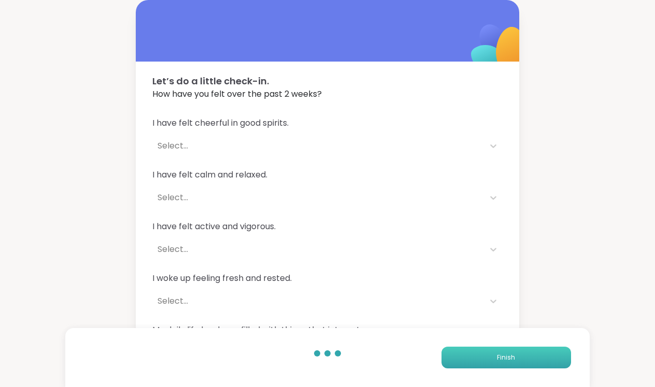
click at [513, 354] on span "Finish" at bounding box center [506, 357] width 18 height 9
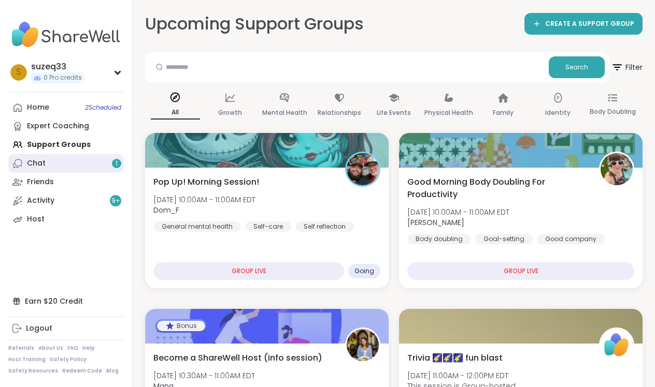
click at [40, 166] on div "Chat 1" at bounding box center [36, 163] width 19 height 10
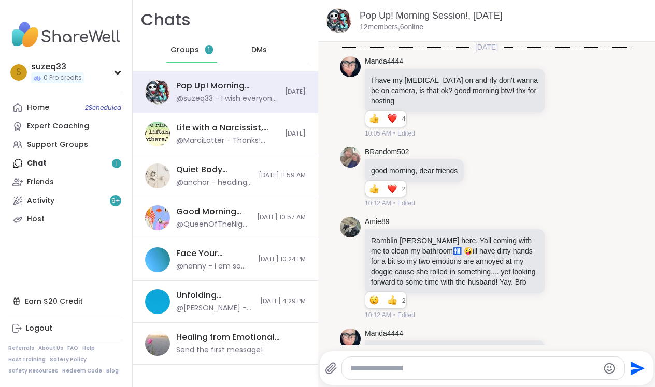
scroll to position [2682, 0]
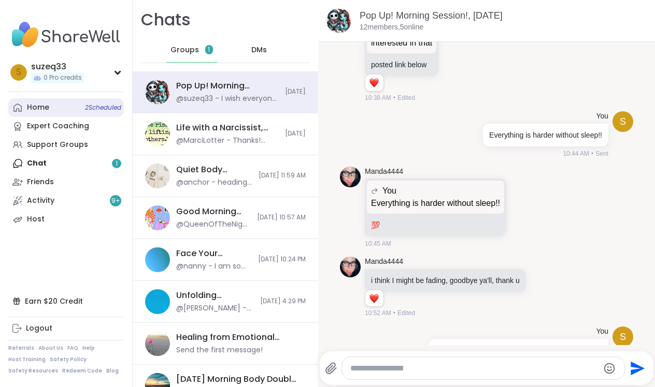
click at [46, 107] on div "Home 2 Scheduled" at bounding box center [38, 108] width 22 height 10
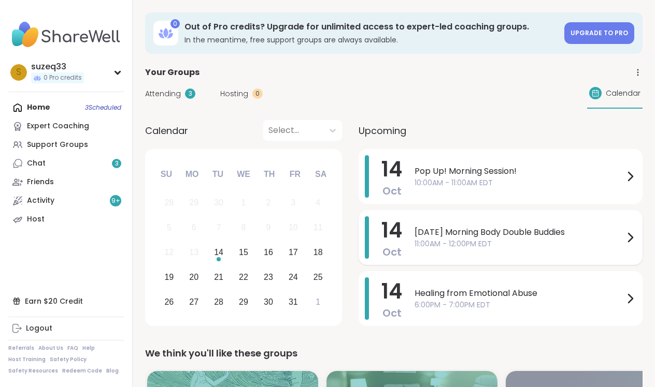
click at [467, 245] on span "11:00AM - 12:00PM EDT" at bounding box center [518, 244] width 209 height 11
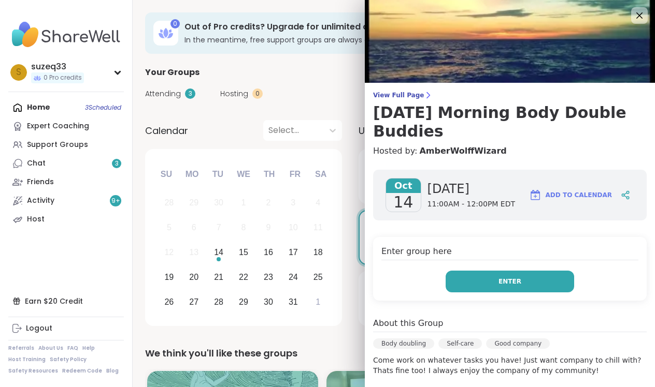
click at [493, 280] on button "Enter" at bounding box center [509, 282] width 128 height 22
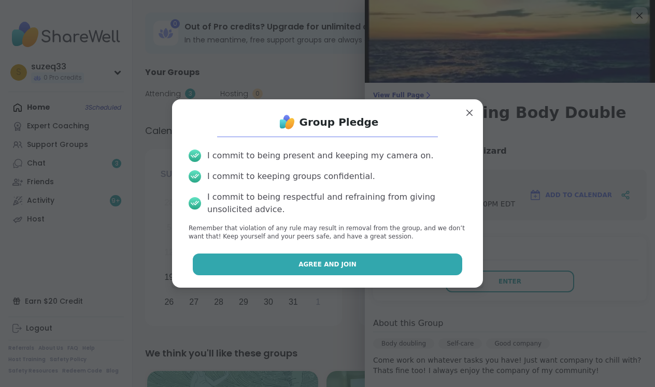
click at [372, 262] on button "Agree and Join" at bounding box center [328, 265] width 270 height 22
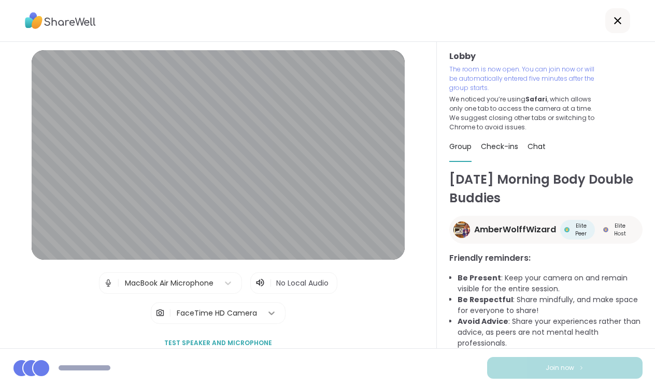
click at [269, 313] on icon at bounding box center [271, 314] width 6 height 4
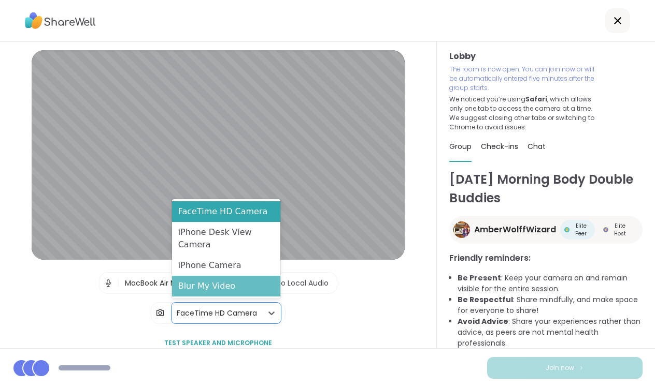
click at [251, 290] on div "Blur My Video" at bounding box center [226, 286] width 108 height 21
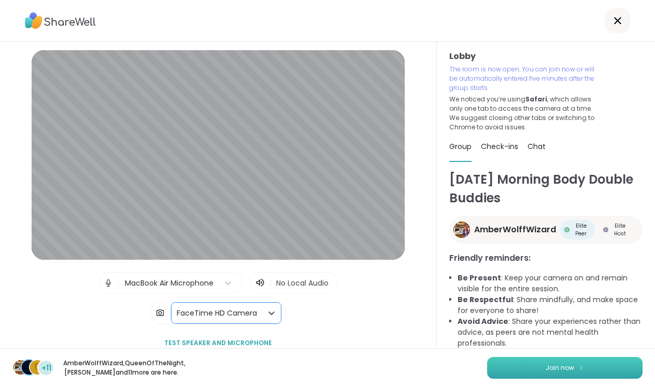
click at [532, 360] on button "Join now" at bounding box center [564, 368] width 155 height 22
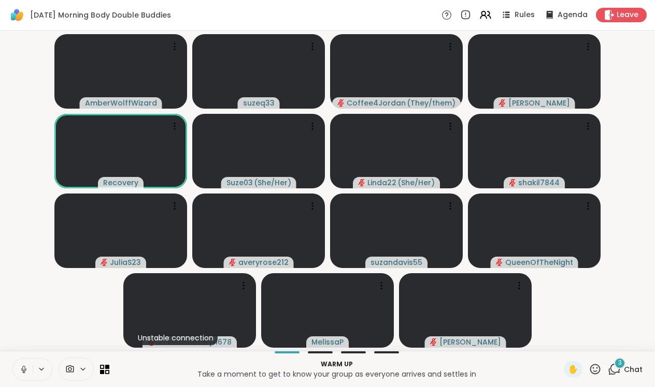
click at [24, 368] on icon at bounding box center [23, 369] width 9 height 9
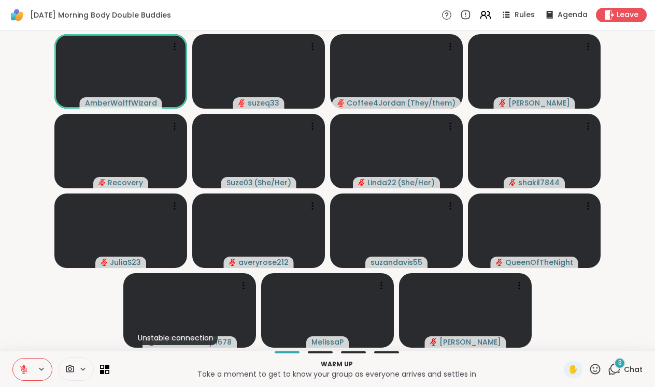
click at [624, 367] on div "3" at bounding box center [619, 363] width 11 height 11
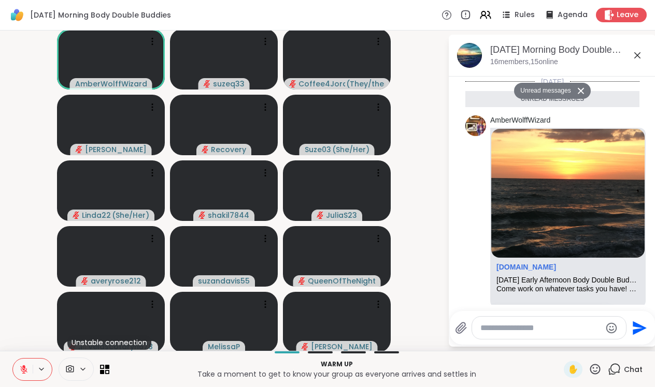
scroll to position [195, 0]
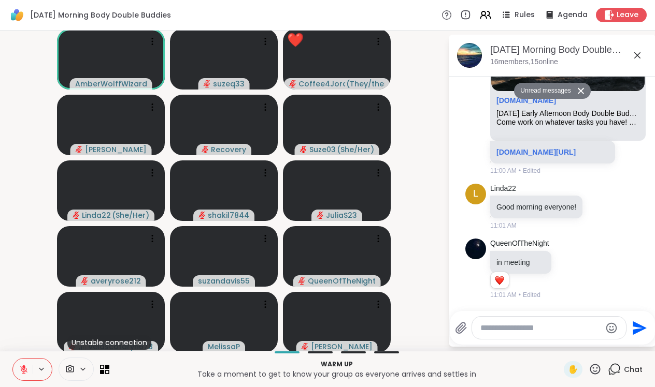
click at [598, 366] on icon at bounding box center [595, 369] width 10 height 10
click at [564, 342] on span "❤️" at bounding box center [564, 342] width 10 height 12
click at [539, 327] on textarea "Type your message" at bounding box center [540, 328] width 121 height 10
type textarea "**********"
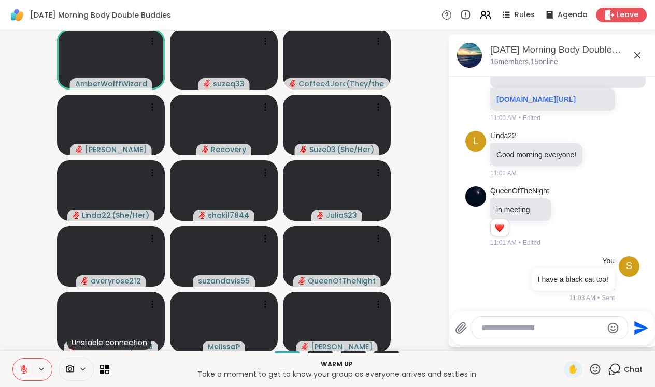
scroll to position [225, 0]
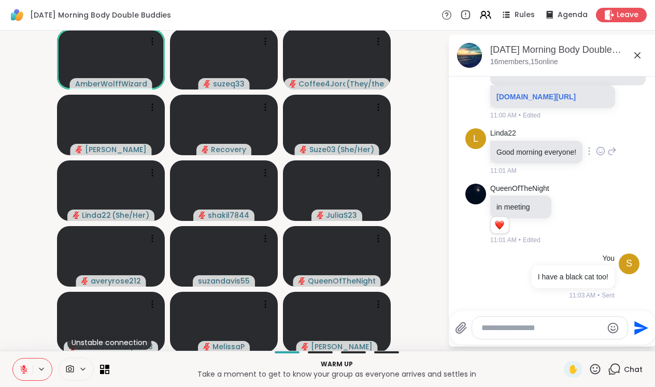
click at [604, 148] on icon at bounding box center [600, 151] width 9 height 10
click at [518, 130] on div "Select Reaction: Heart" at bounding box center [517, 134] width 9 height 9
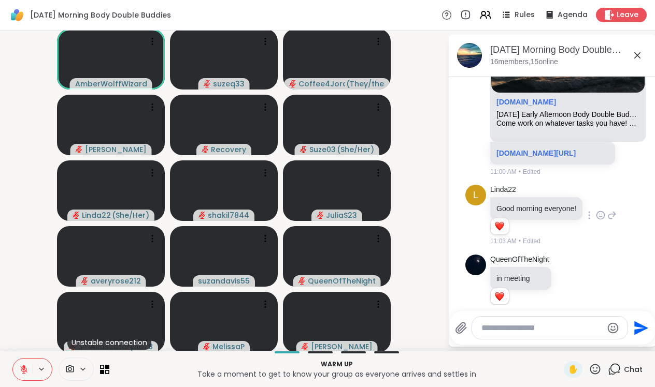
scroll to position [254, 0]
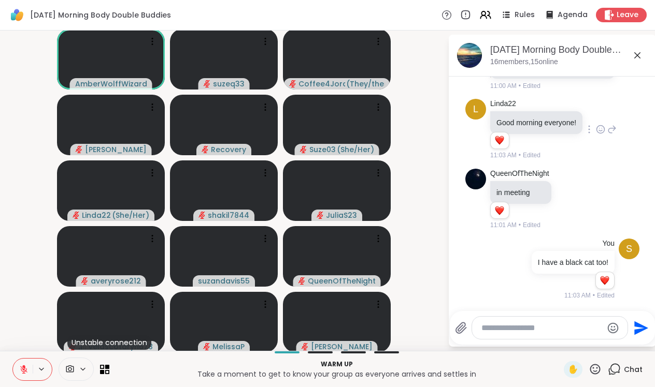
click at [595, 367] on icon at bounding box center [594, 369] width 13 height 13
click at [559, 339] on span "❤️" at bounding box center [564, 342] width 10 height 12
click at [492, 331] on textarea "Type your message" at bounding box center [541, 328] width 121 height 10
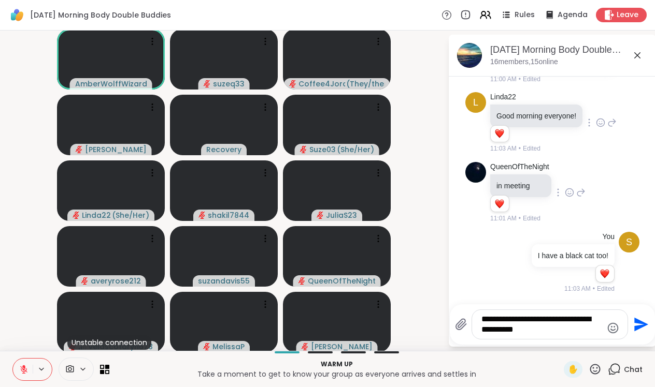
type textarea "**********"
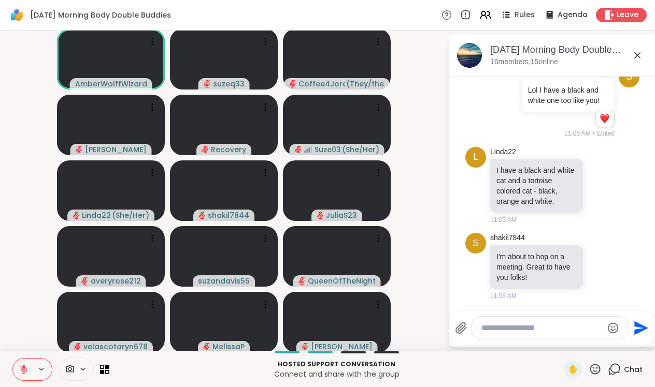
scroll to position [510, 0]
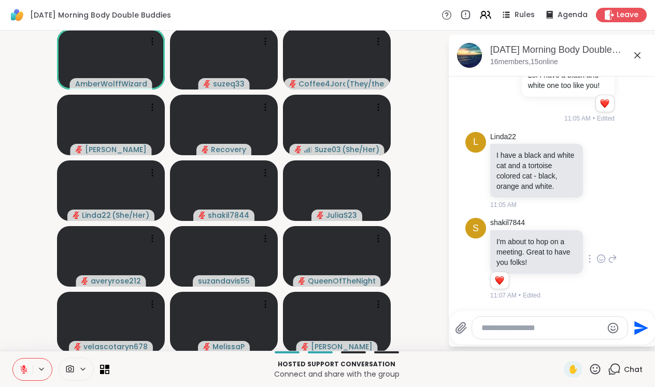
click at [603, 259] on icon at bounding box center [600, 259] width 9 height 10
click at [522, 242] on div "Select Reaction: Heart" at bounding box center [518, 242] width 9 height 9
click at [600, 171] on icon at bounding box center [600, 170] width 9 height 10
click at [517, 155] on div "Select Reaction: Heart" at bounding box center [518, 153] width 9 height 9
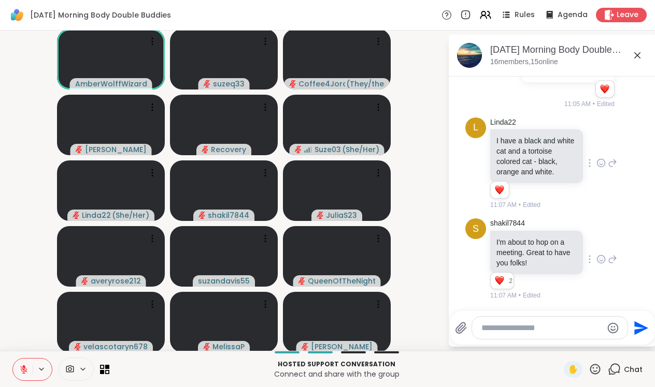
click at [612, 169] on icon at bounding box center [612, 163] width 9 height 12
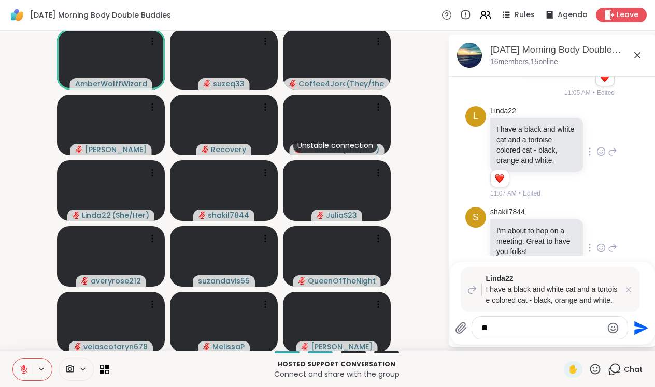
type textarea "*"
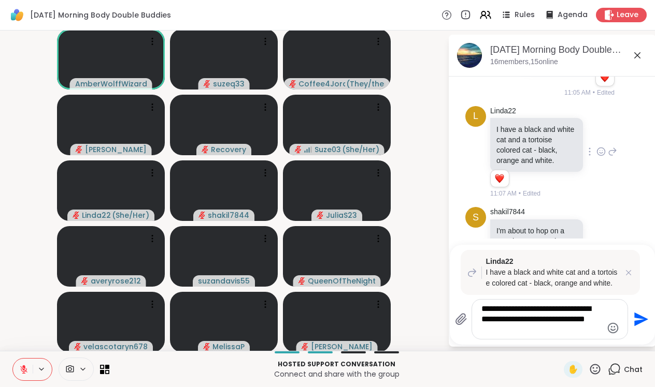
type textarea "**********"
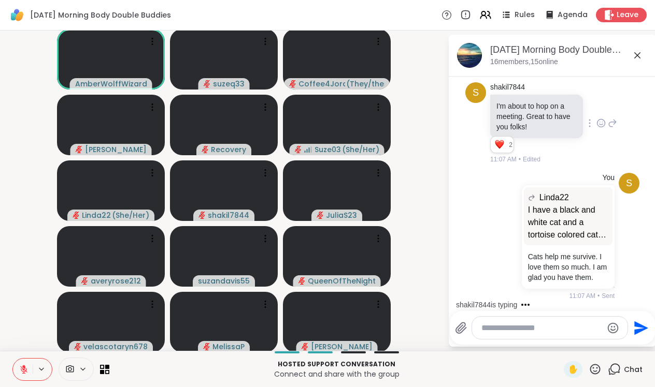
click at [595, 370] on icon at bounding box center [594, 369] width 13 height 13
click at [560, 340] on span "❤️" at bounding box center [564, 342] width 10 height 12
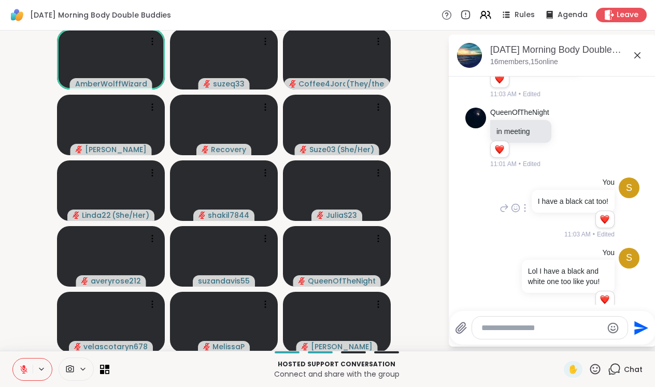
scroll to position [285, 0]
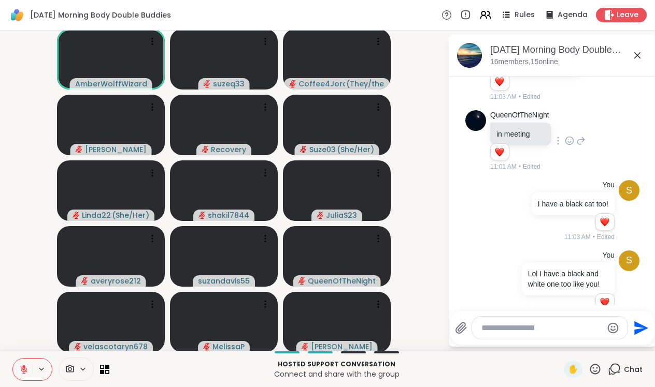
click at [570, 146] on icon at bounding box center [569, 141] width 9 height 10
click at [573, 129] on div "Select Reaction: Heart" at bounding box center [569, 124] width 9 height 9
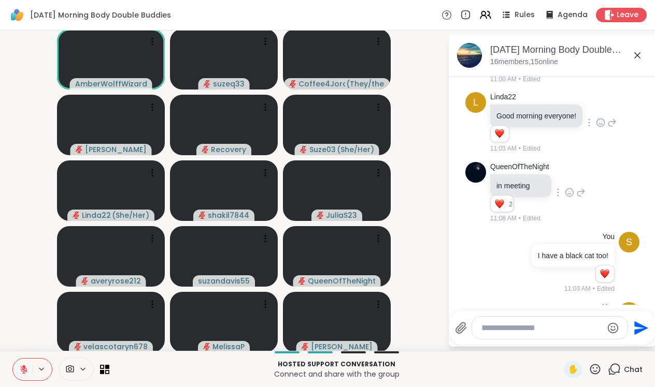
scroll to position [233, 0]
click at [602, 128] on icon at bounding box center [600, 123] width 9 height 10
click at [566, 154] on div "11:03 AM • Edited" at bounding box center [537, 149] width 94 height 9
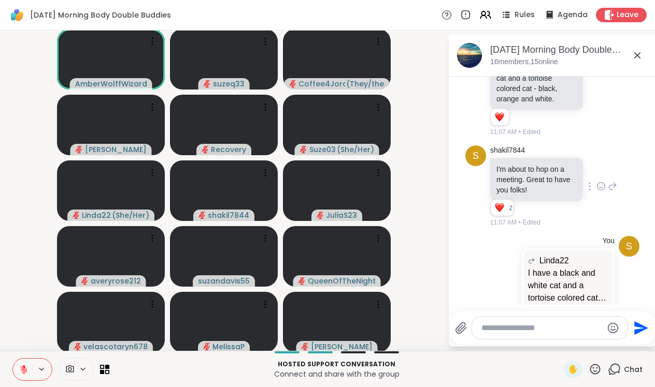
scroll to position [675, 0]
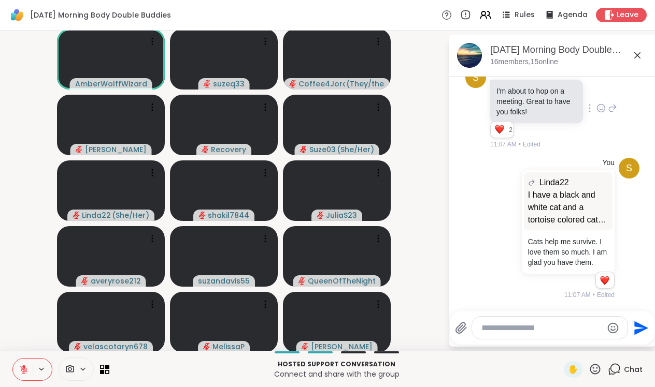
click at [490, 330] on textarea "Type your message" at bounding box center [541, 328] width 121 height 10
click at [497, 313] on div "**********" at bounding box center [552, 328] width 205 height 34
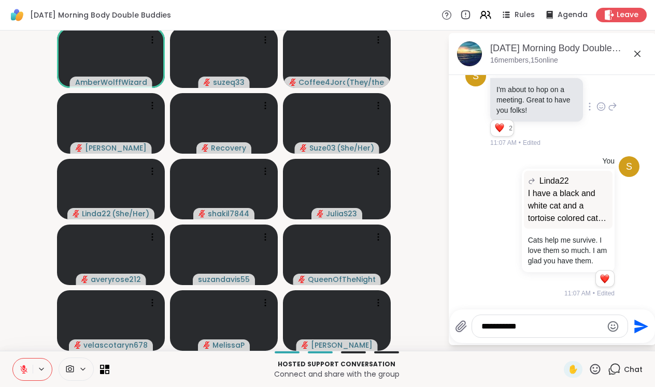
click at [527, 325] on textarea "**********" at bounding box center [541, 327] width 121 height 10
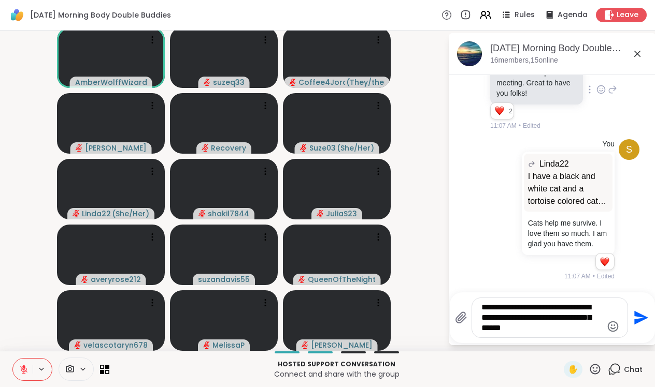
type textarea "**********"
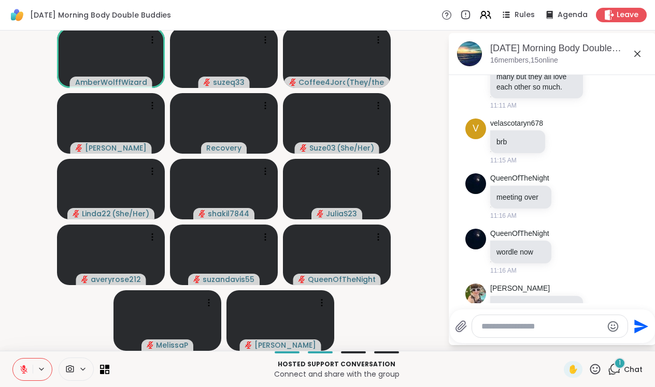
scroll to position [1077, 0]
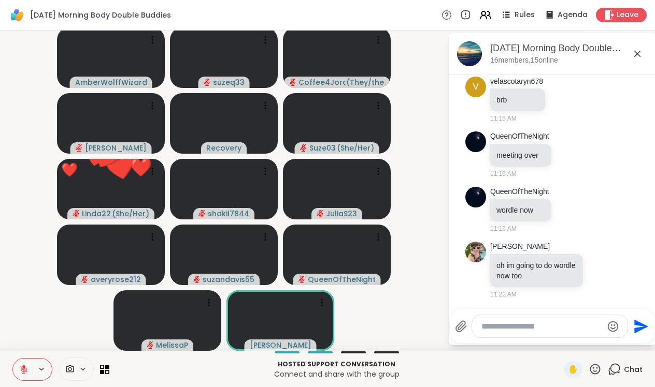
click at [612, 325] on icon "Emoji picker" at bounding box center [612, 327] width 12 height 12
click at [597, 367] on icon at bounding box center [594, 369] width 13 height 13
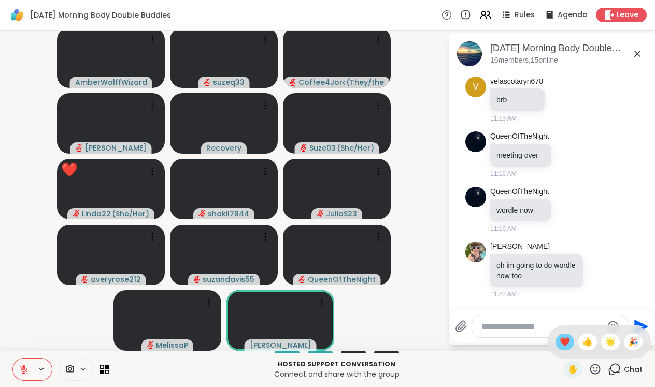
click at [562, 342] on span "❤️" at bounding box center [564, 342] width 10 height 12
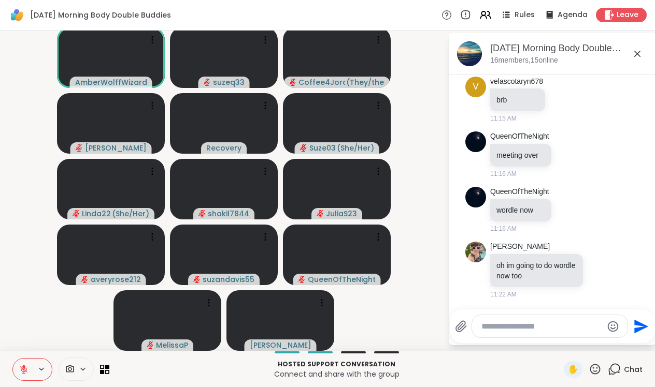
click at [509, 327] on textarea "Type your message" at bounding box center [541, 327] width 121 height 10
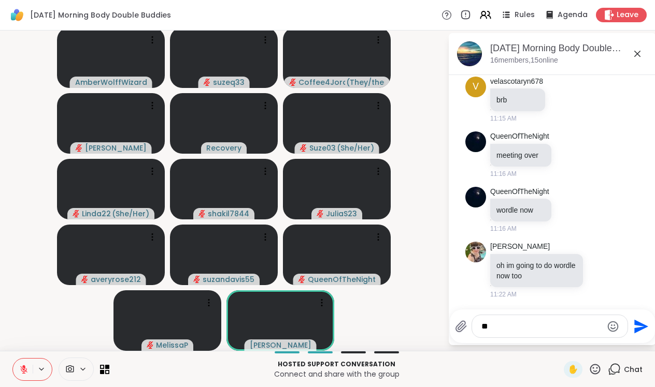
type textarea "*"
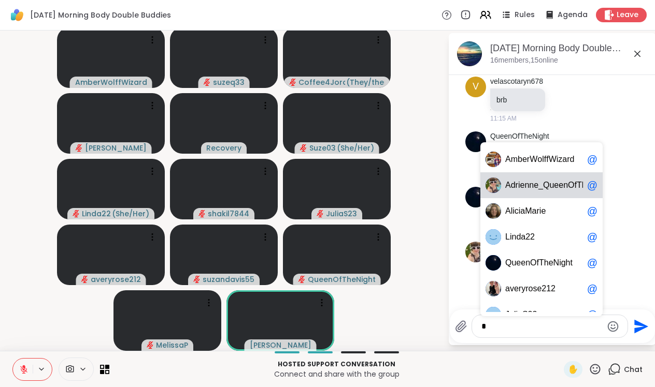
click at [528, 181] on span "n" at bounding box center [526, 185] width 5 height 10
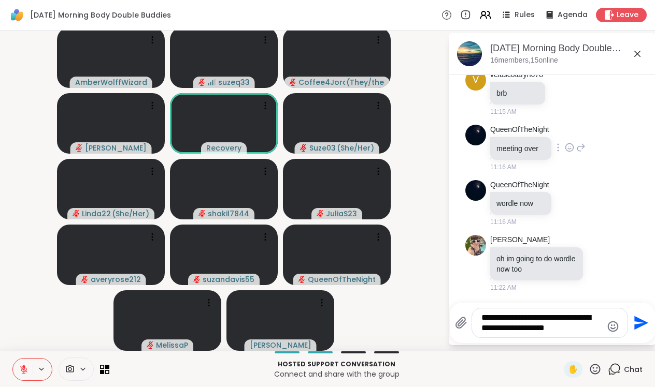
scroll to position [0, 0]
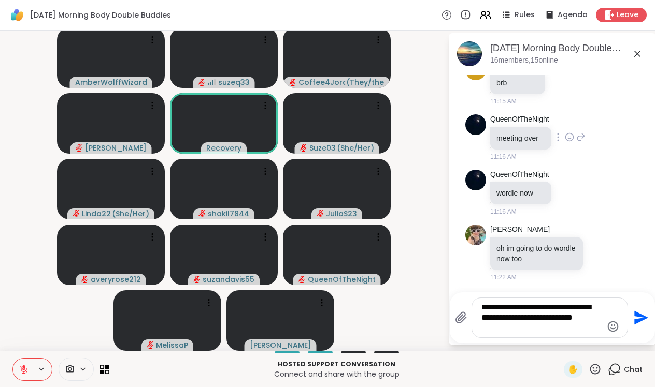
type textarea "**********"
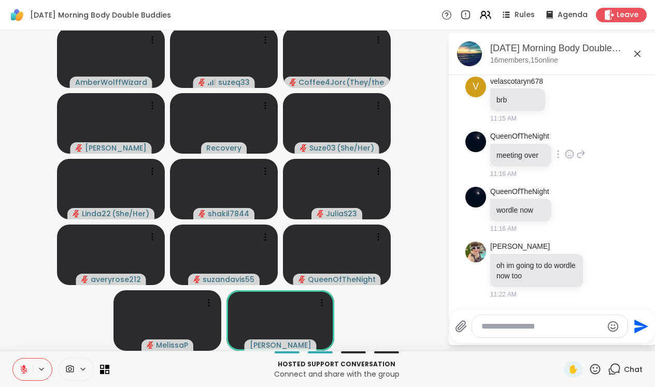
scroll to position [1173, 0]
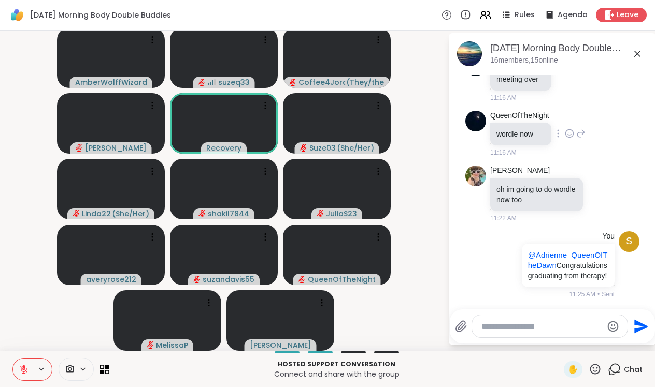
click at [572, 128] on icon at bounding box center [569, 133] width 9 height 10
click at [573, 112] on div "Select Reaction: Heart" at bounding box center [569, 116] width 9 height 9
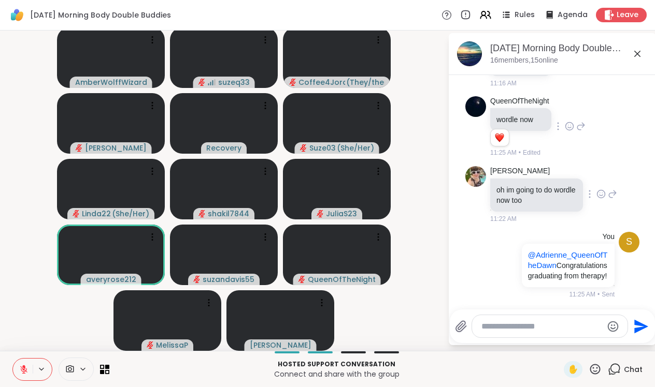
click at [605, 189] on icon at bounding box center [600, 194] width 9 height 10
click at [523, 173] on div "Select Reaction: Heart" at bounding box center [518, 177] width 9 height 9
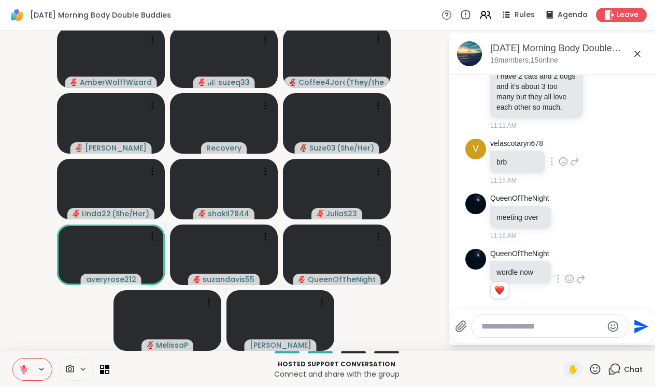
scroll to position [976, 0]
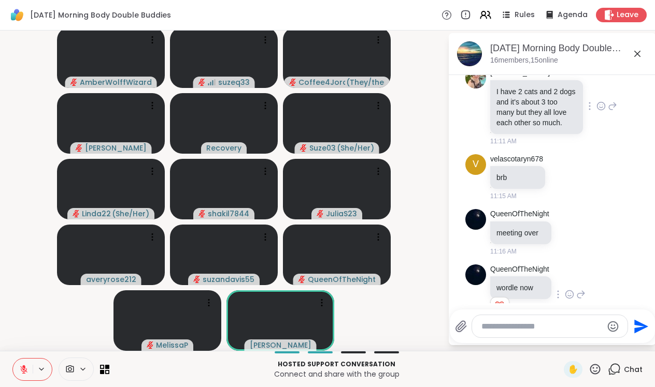
click at [605, 111] on icon at bounding box center [600, 106] width 9 height 10
click at [523, 94] on div "Select Reaction: Heart" at bounding box center [518, 89] width 9 height 9
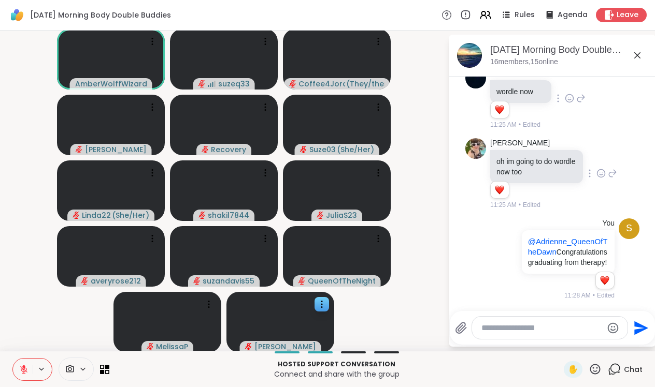
scroll to position [1231, 0]
click at [594, 369] on icon at bounding box center [594, 369] width 13 height 13
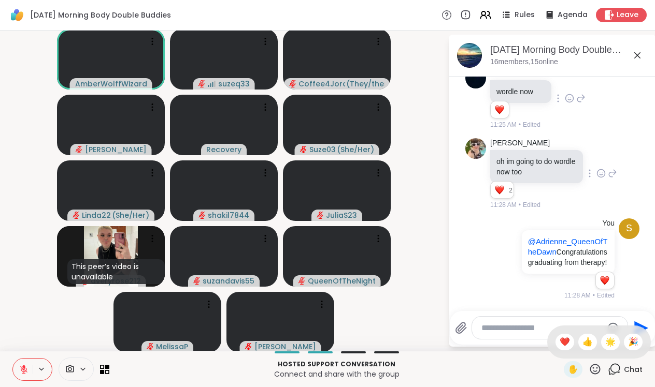
click at [531, 365] on p "Hosted support conversation" at bounding box center [336, 364] width 442 height 9
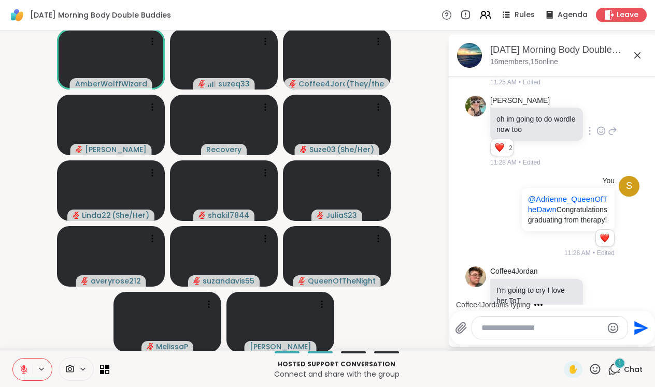
scroll to position [1296, 0]
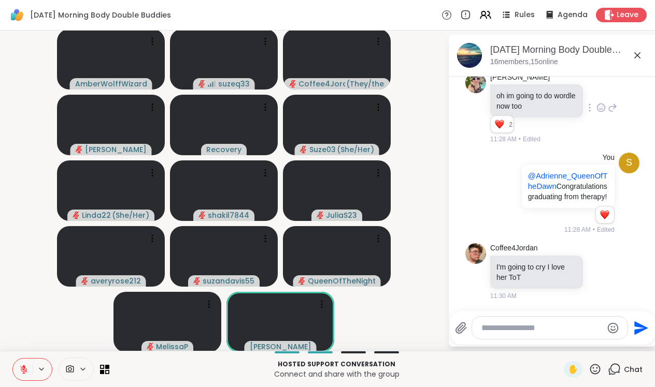
click at [600, 365] on icon at bounding box center [594, 369] width 13 height 13
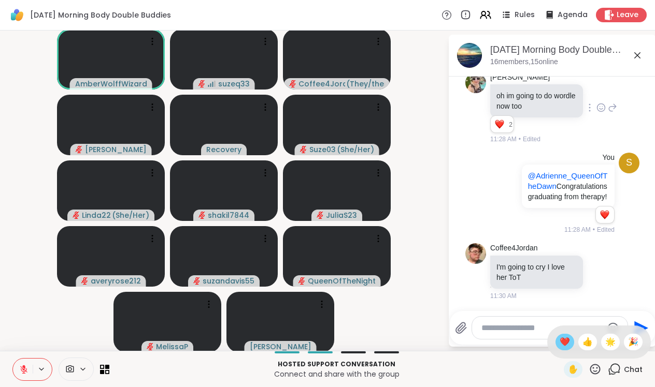
click at [559, 342] on span "❤️" at bounding box center [564, 342] width 10 height 12
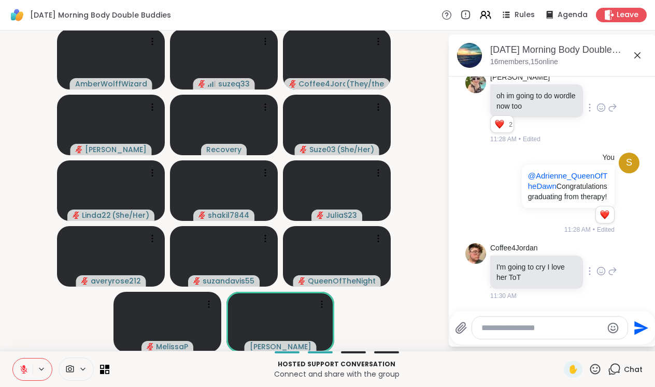
click at [600, 271] on icon at bounding box center [600, 271] width 9 height 10
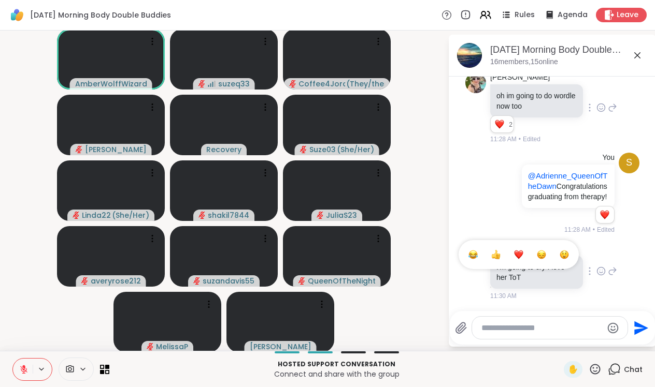
click at [518, 254] on div "Select Reaction: Heart" at bounding box center [518, 254] width 9 height 9
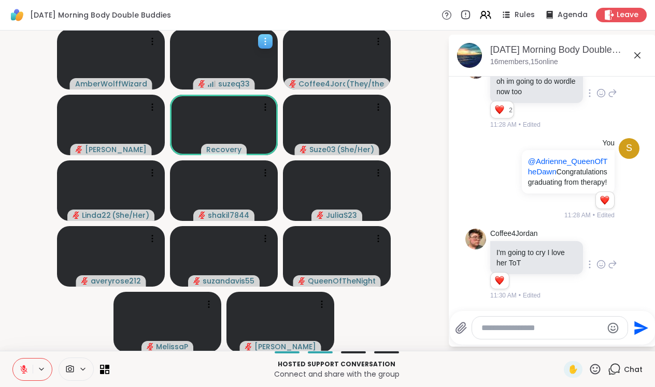
click at [268, 39] on icon at bounding box center [265, 41] width 10 height 10
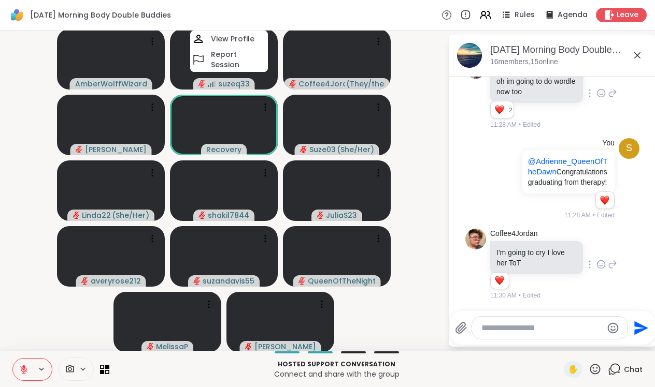
click at [414, 276] on video-player-container "AmberWolffWizard suzeq33 View Profile Report Session Coffee4Jordan ( They/them …" at bounding box center [223, 191] width 435 height 312
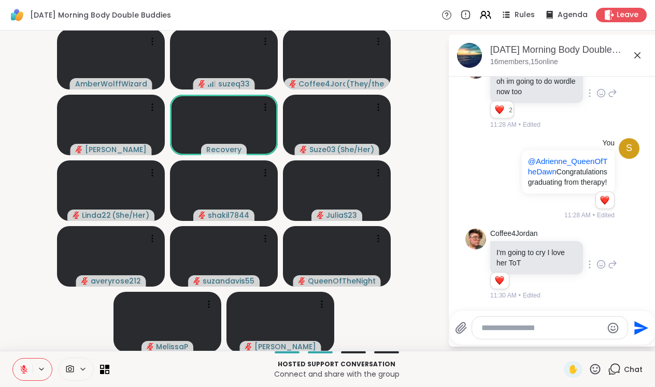
click at [82, 369] on icon at bounding box center [83, 369] width 8 height 9
click at [138, 365] on p "Hosted support conversation" at bounding box center [336, 364] width 442 height 9
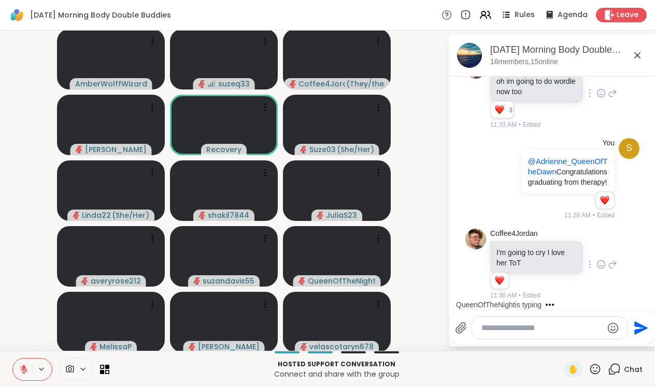
scroll to position [1366, 0]
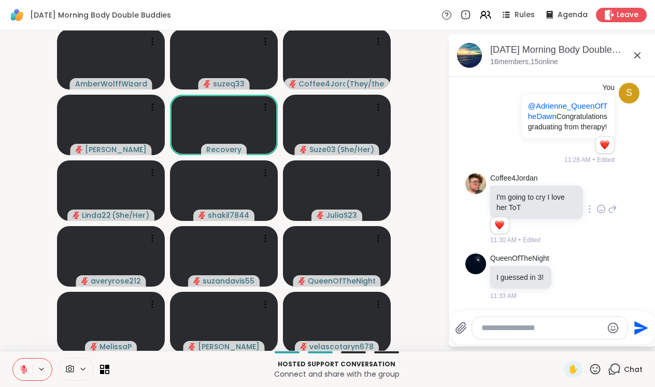
click at [595, 367] on icon at bounding box center [594, 369] width 13 height 13
click at [564, 343] on span "❤️" at bounding box center [564, 342] width 10 height 12
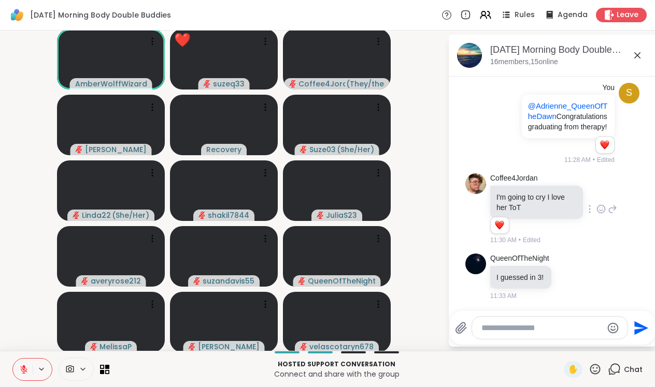
click at [24, 372] on icon at bounding box center [23, 369] width 7 height 7
click at [598, 367] on icon at bounding box center [594, 369] width 13 height 13
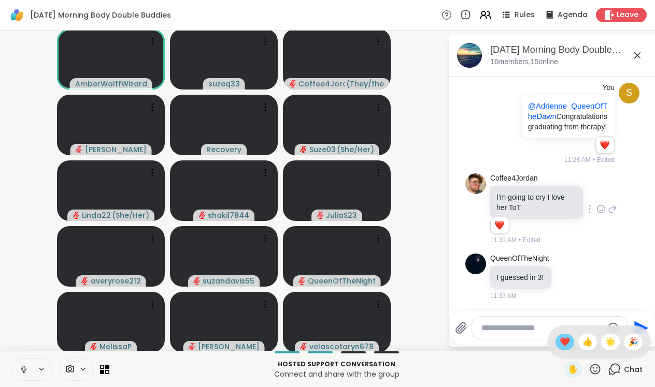
click at [564, 342] on span "❤️" at bounding box center [564, 342] width 10 height 12
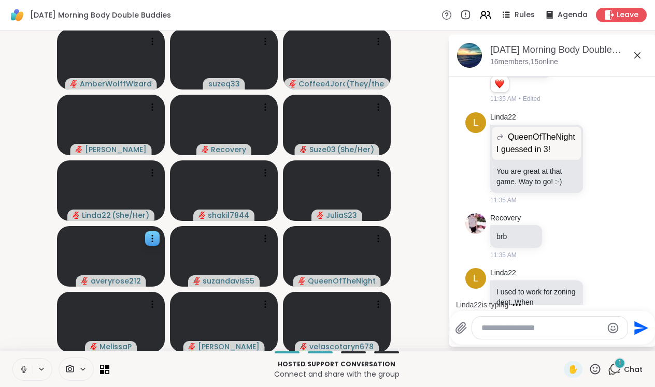
scroll to position [1725, 0]
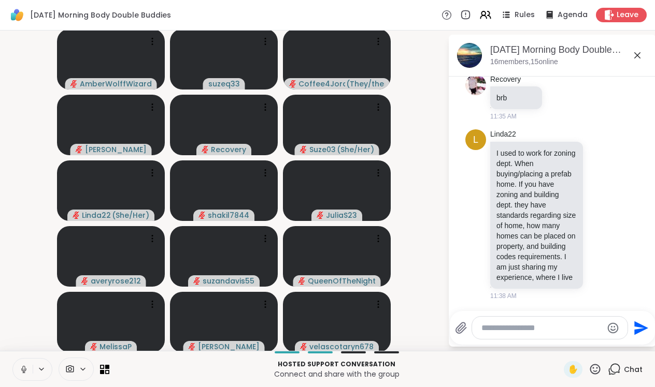
click at [25, 369] on icon at bounding box center [23, 369] width 9 height 9
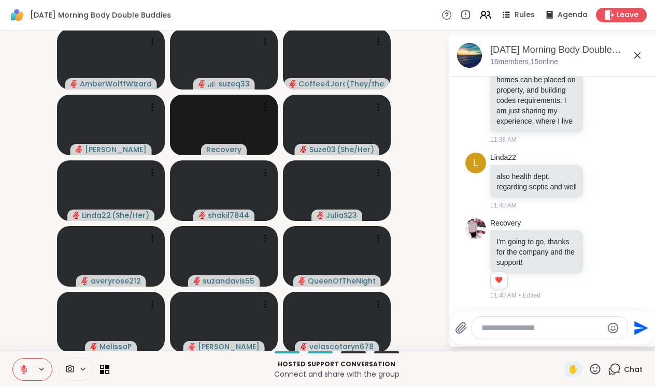
scroll to position [1891, 0]
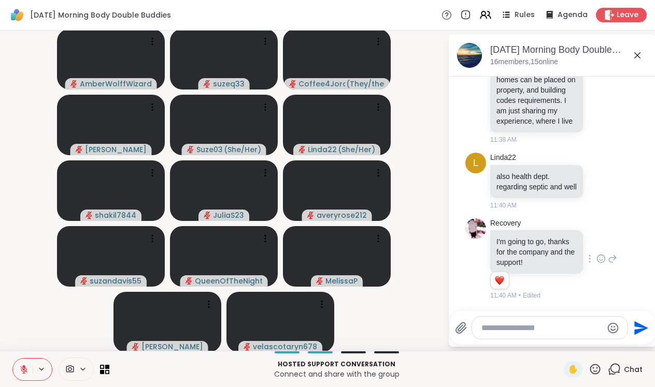
click at [600, 258] on icon at bounding box center [600, 259] width 9 height 10
click at [516, 245] on div "Select Reaction: Heart" at bounding box center [518, 242] width 9 height 9
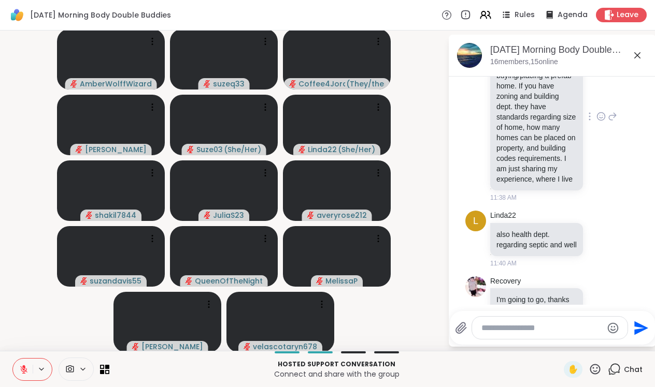
scroll to position [1787, 0]
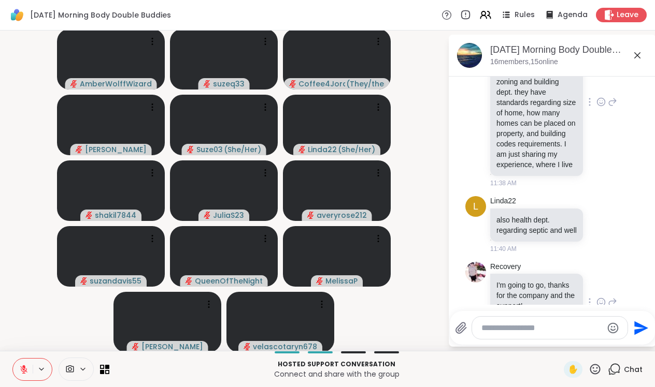
click at [605, 107] on icon at bounding box center [600, 102] width 9 height 10
click at [521, 90] on div "Select Reaction: Heart" at bounding box center [518, 85] width 9 height 9
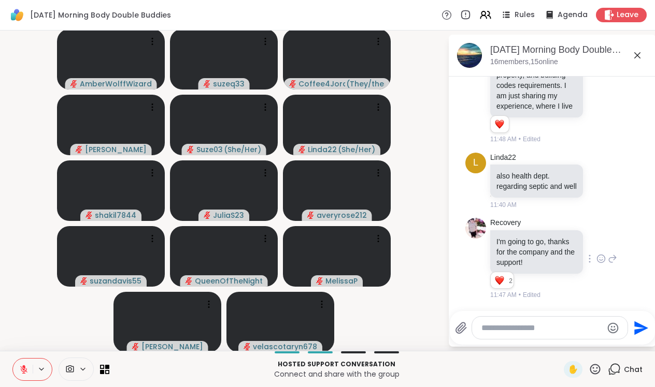
scroll to position [1905, 0]
click at [601, 176] on icon at bounding box center [600, 181] width 9 height 10
click at [523, 160] on div "Select Reaction: Heart" at bounding box center [518, 164] width 9 height 9
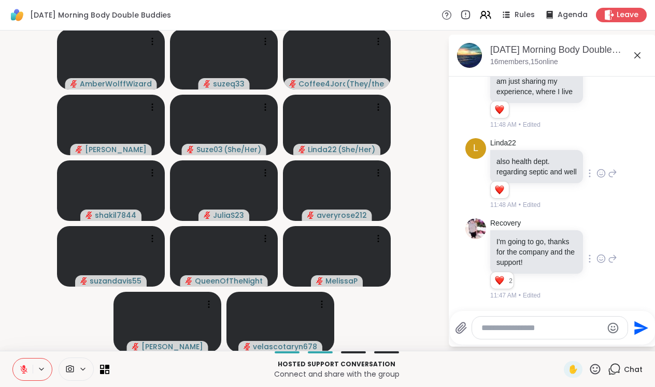
scroll to position [1920, 0]
click at [598, 259] on icon at bounding box center [600, 259] width 9 height 10
click at [597, 274] on div "Recovery I'm going to go, thanks for the company and the support! 2 2 2 11:47 A…" at bounding box center [553, 260] width 127 height 82
